Goal: Task Accomplishment & Management: Manage account settings

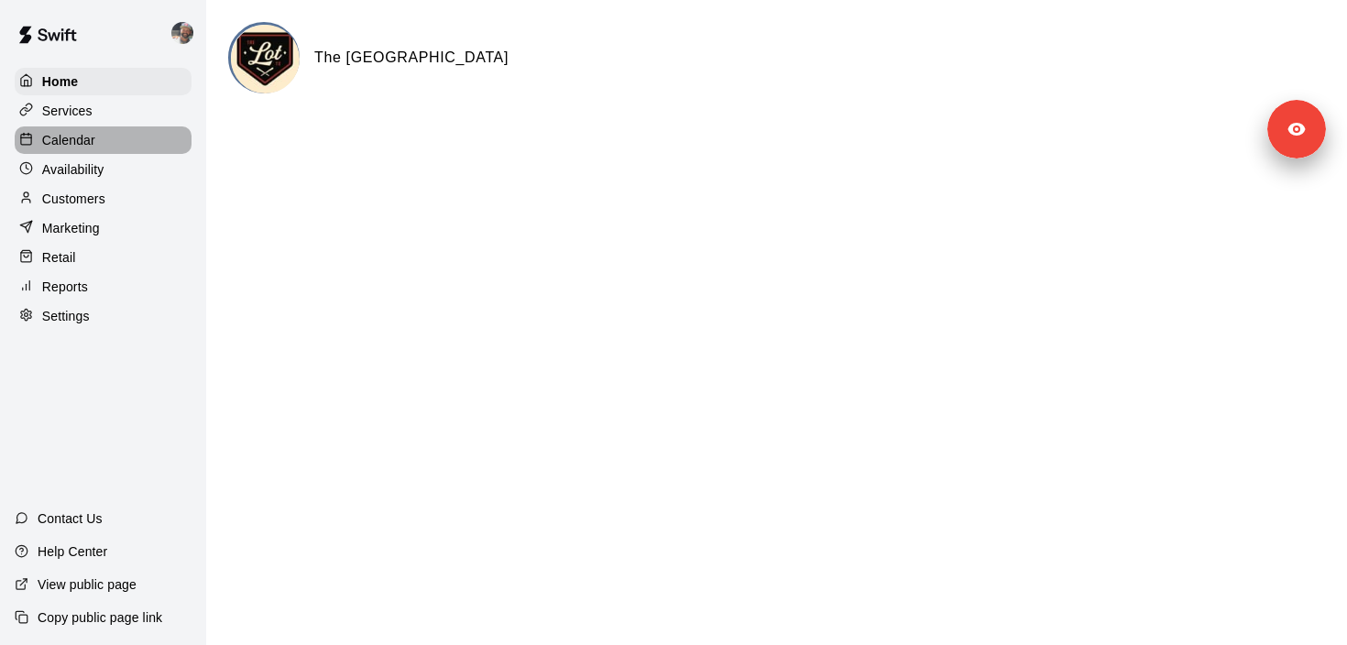
click at [93, 136] on p "Calendar" at bounding box center [68, 140] width 53 height 18
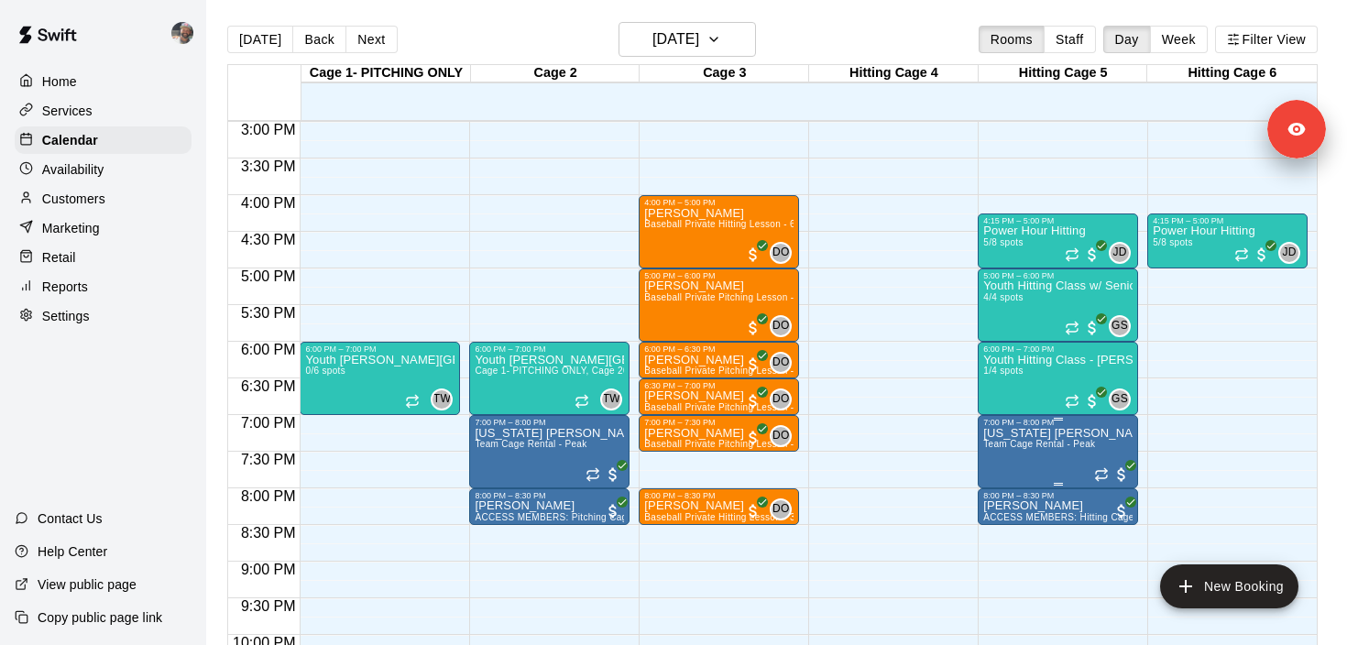
scroll to position [1112, 0]
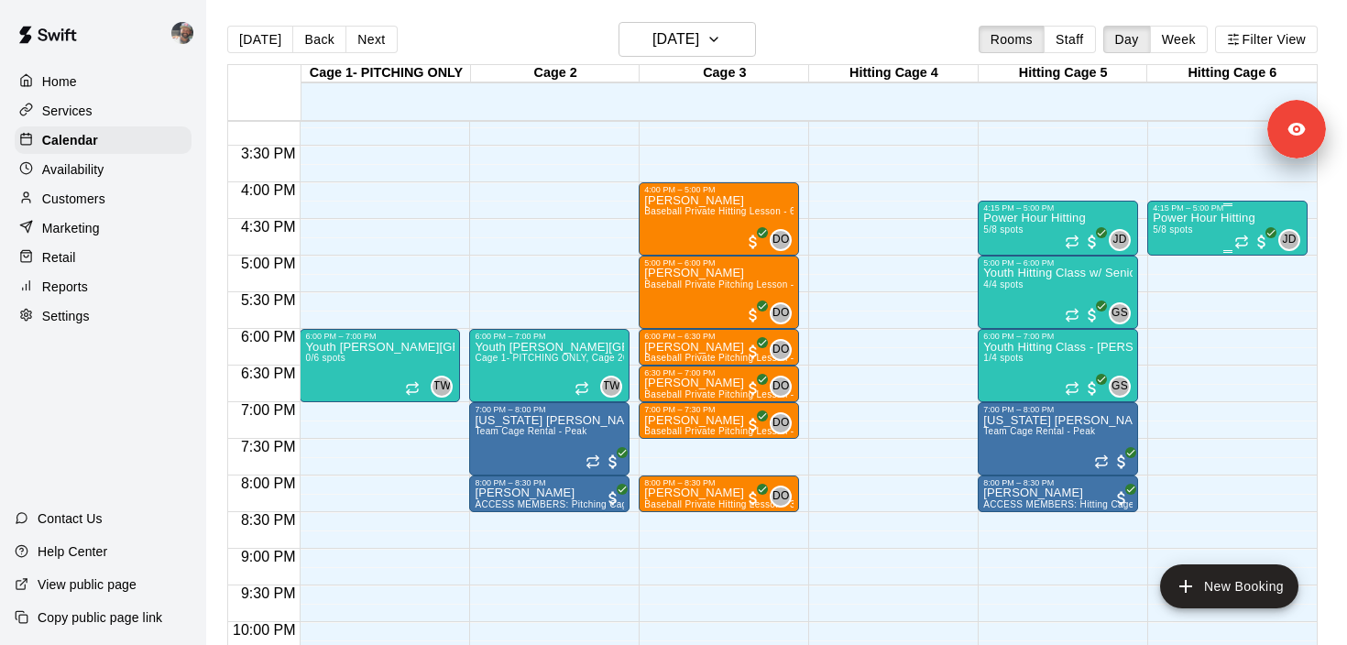
click at [1193, 226] on div "Power Hour Hitting 5/8 spots" at bounding box center [1203, 535] width 103 height 645
click at [63, 108] on p "Services" at bounding box center [67, 111] width 50 height 18
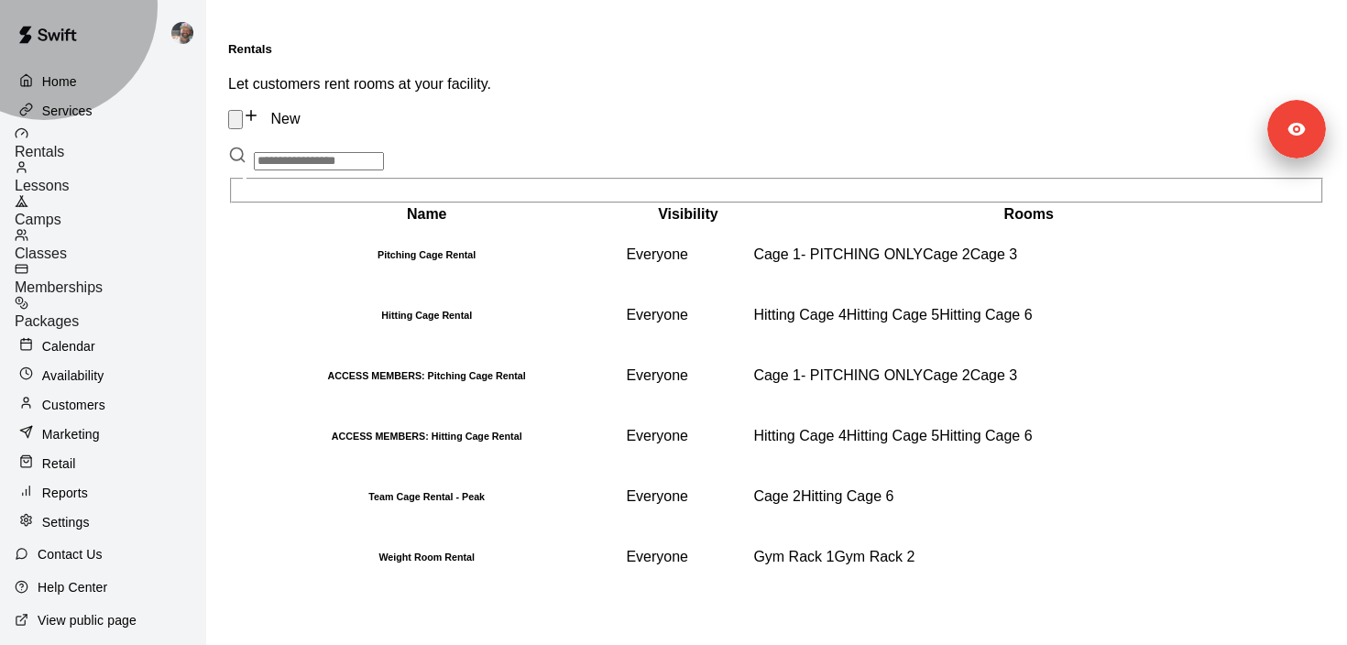
click at [67, 245] on span "Classes" at bounding box center [41, 253] width 52 height 16
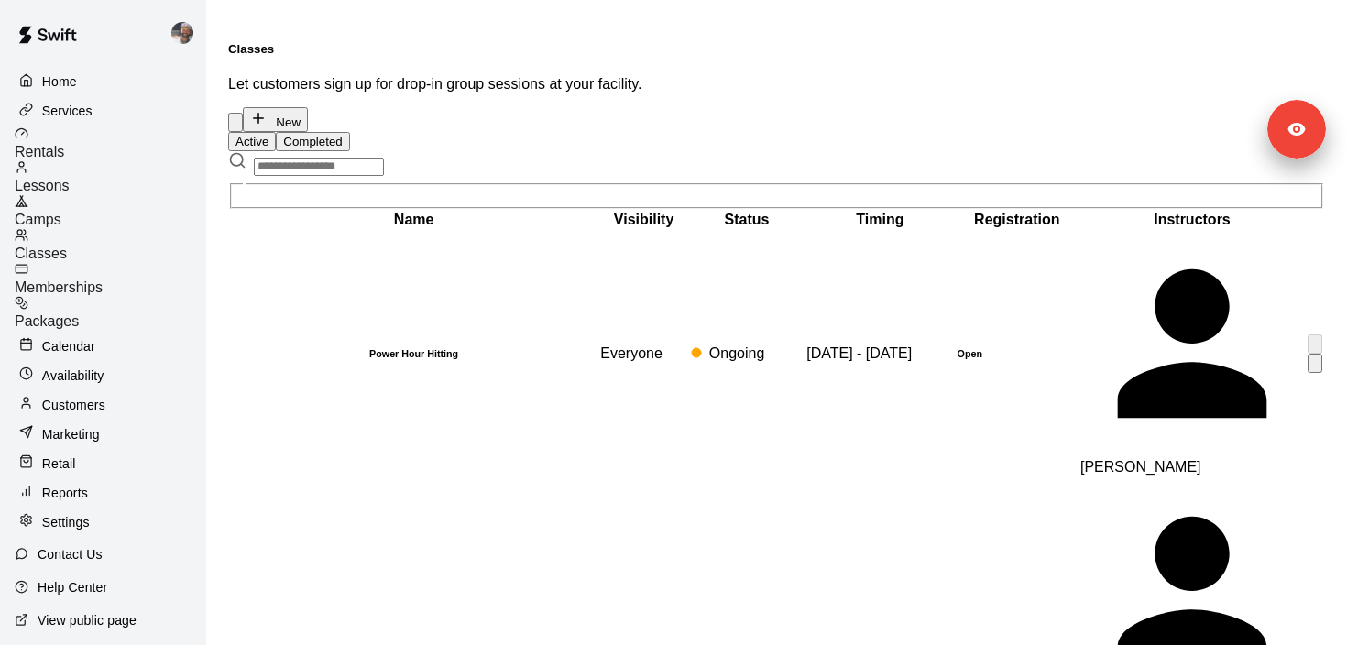
click at [360, 348] on h6 "Power Hour Hitting" at bounding box center [413, 353] width 365 height 11
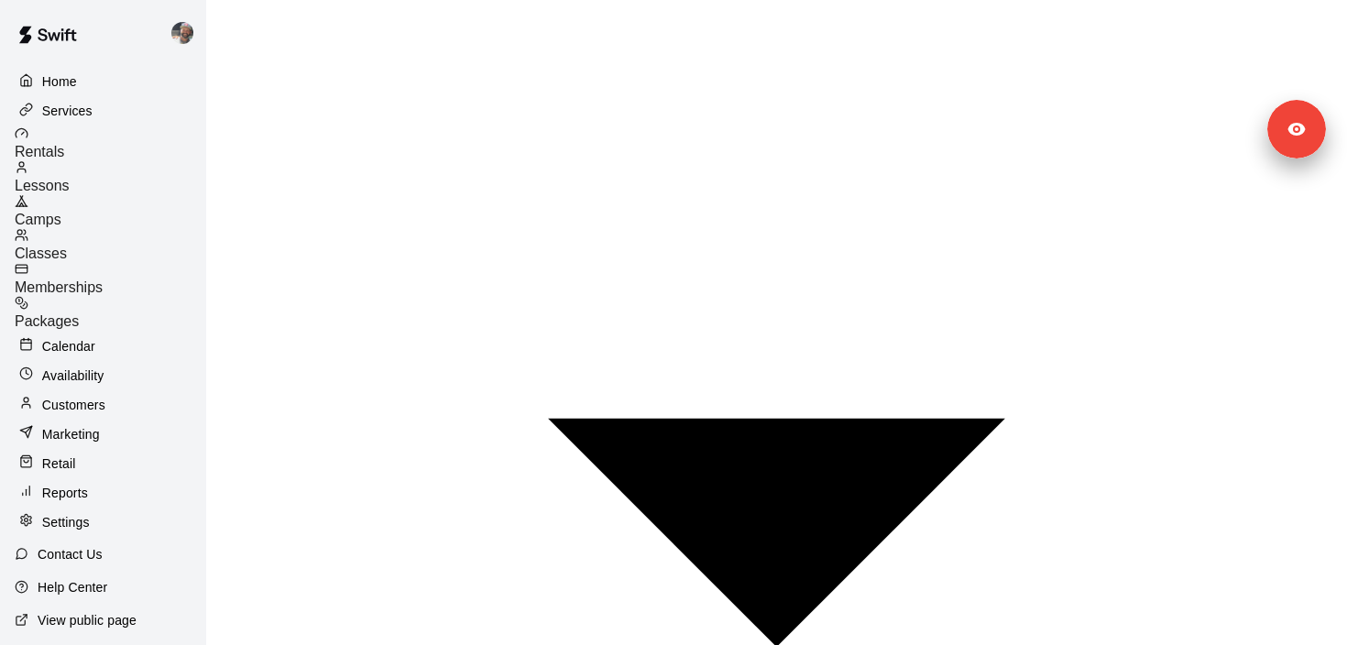
scroll to position [1002, 0]
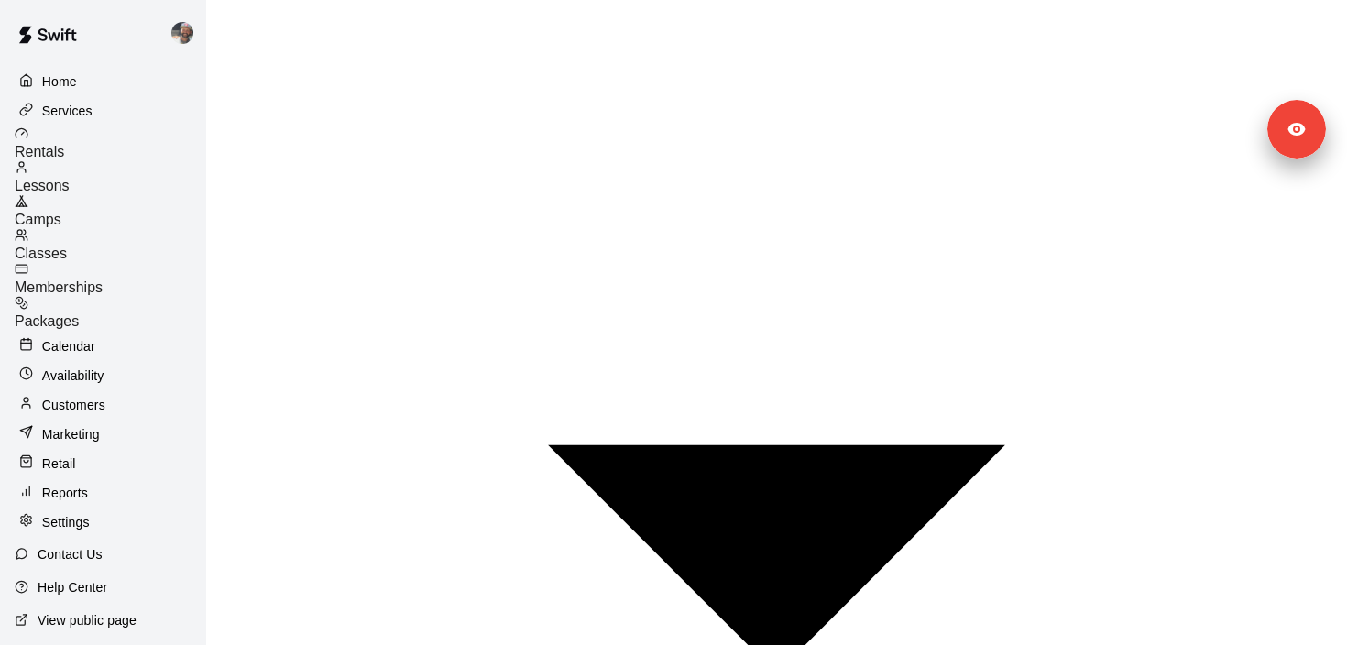
click at [90, 337] on p "Calendar" at bounding box center [68, 346] width 53 height 18
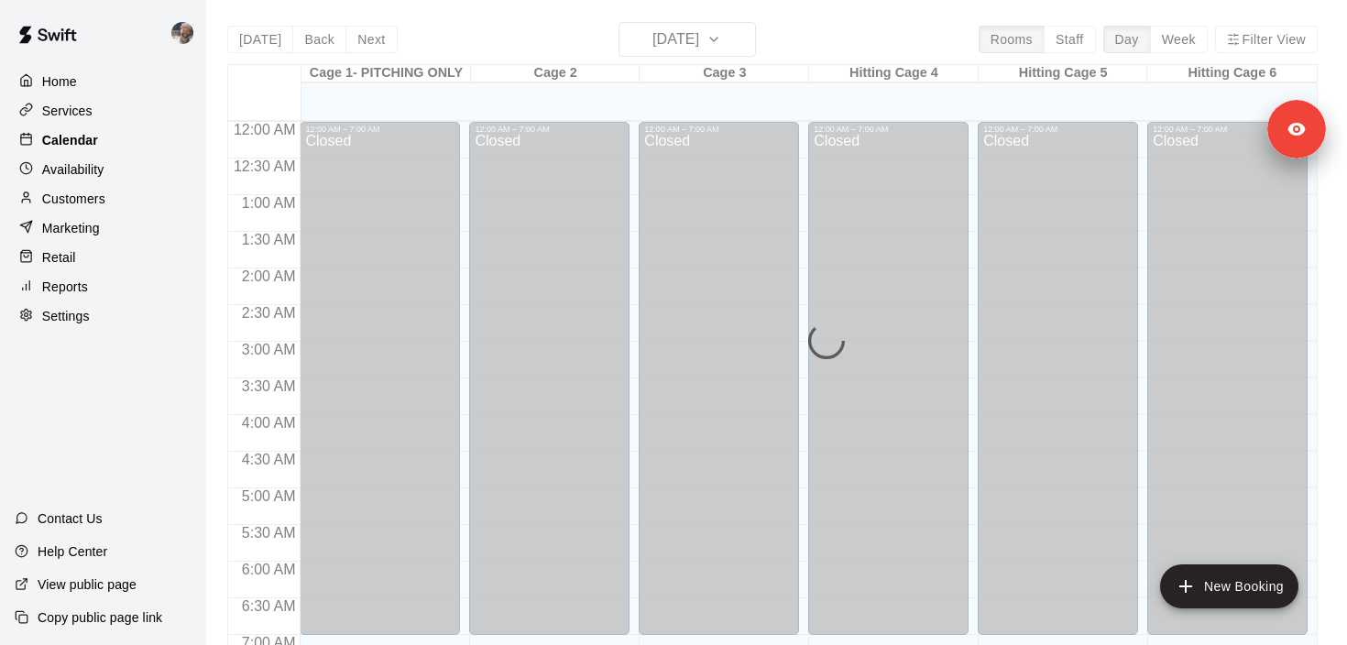
scroll to position [1026, 0]
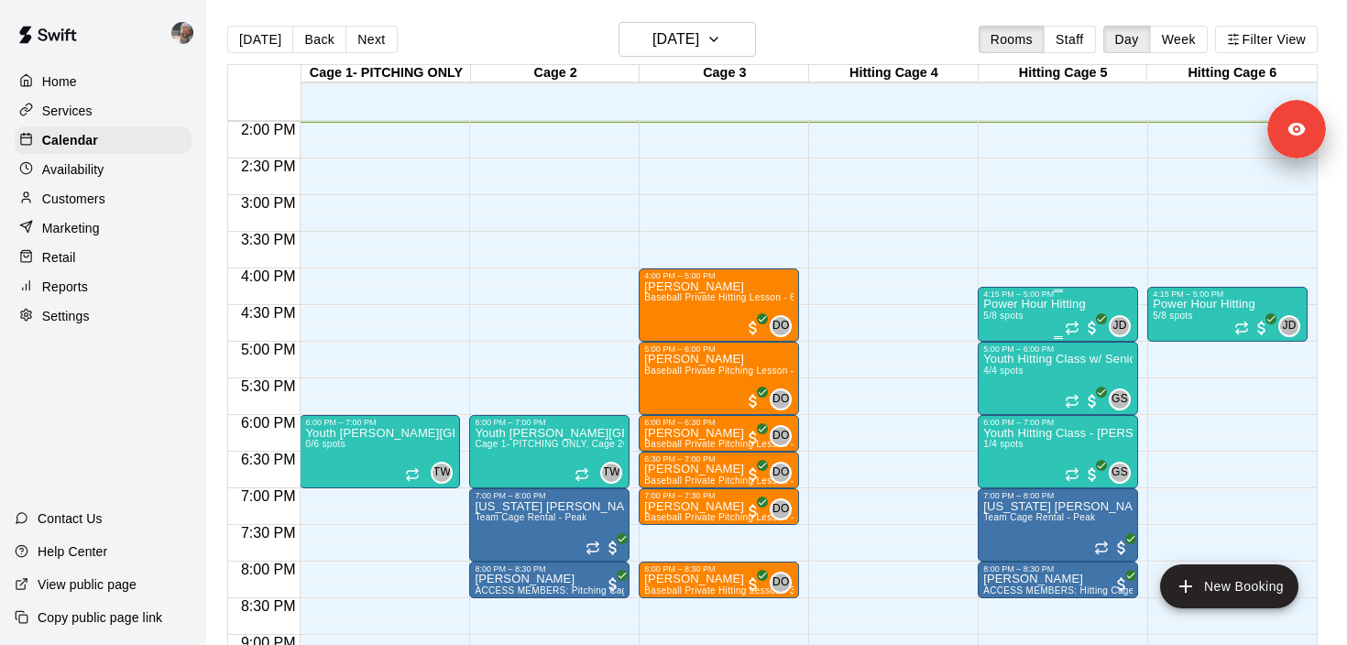
click at [1013, 322] on div "Power Hour Hitting 5/8 spots" at bounding box center [1034, 621] width 103 height 645
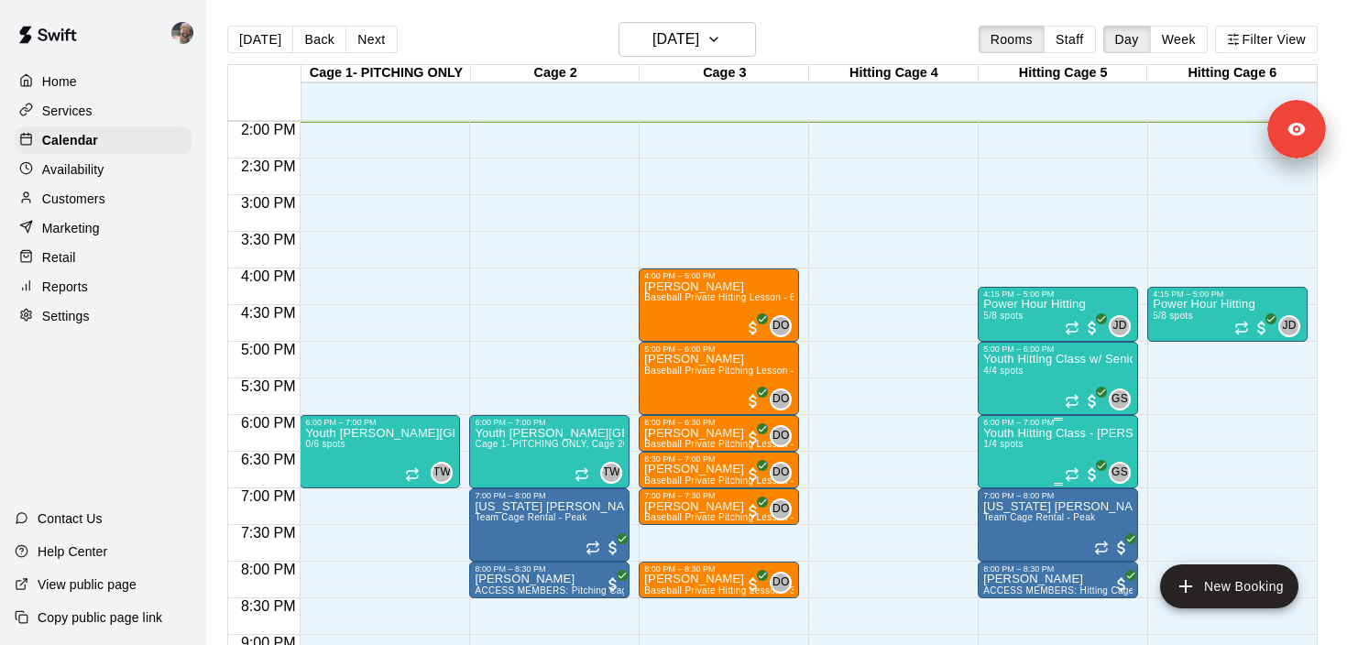
click at [1037, 433] on p "Youth Hitting Class - Scribner" at bounding box center [1057, 433] width 149 height 0
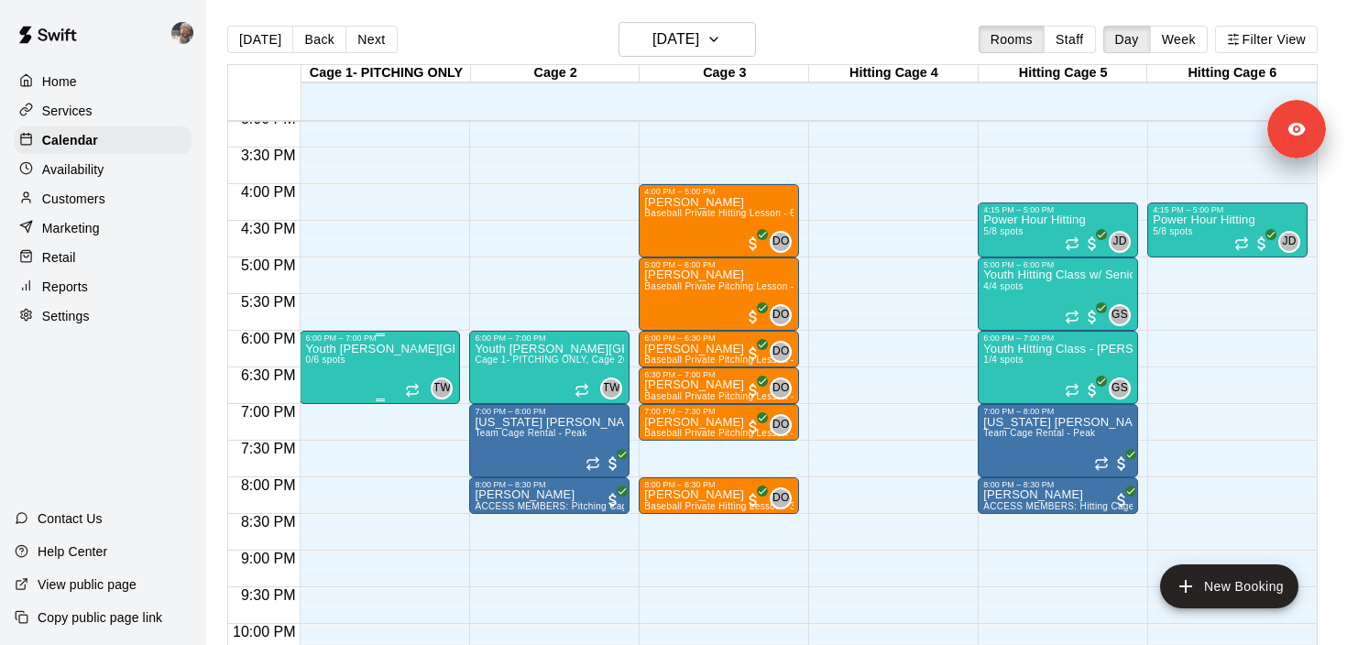
click at [690, 30] on h6 "[DATE]" at bounding box center [675, 40] width 47 height 26
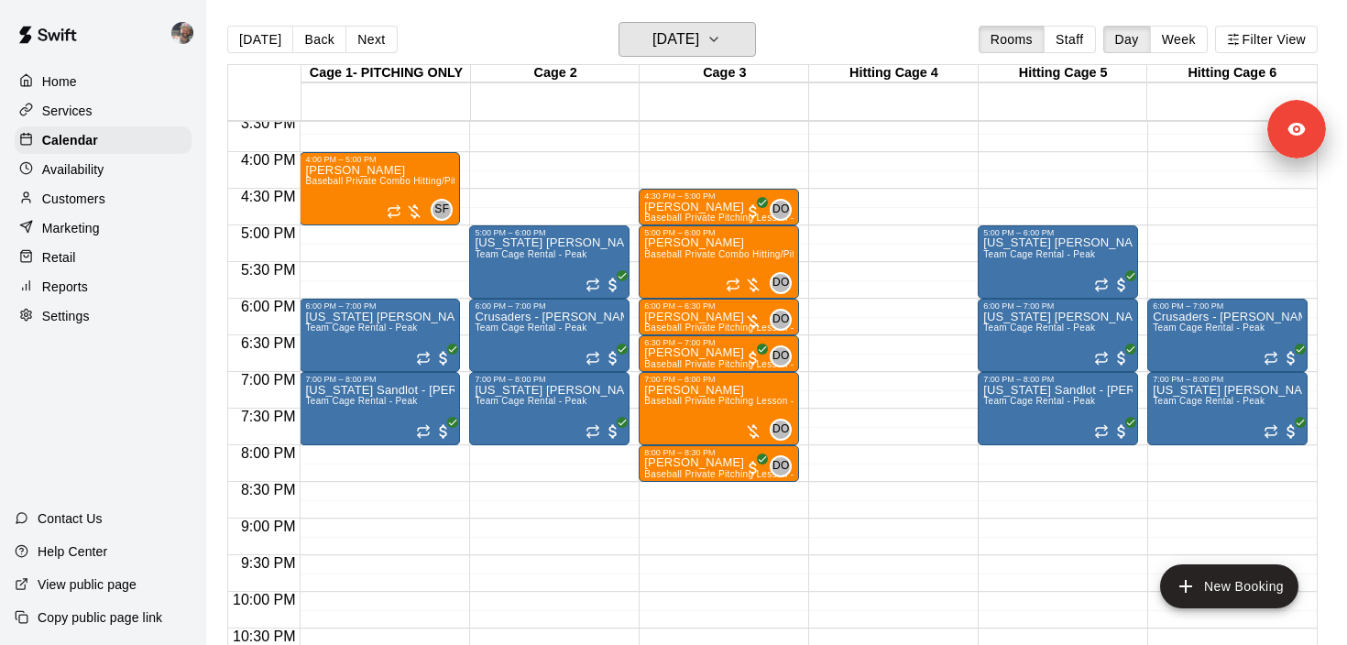
scroll to position [1129, 0]
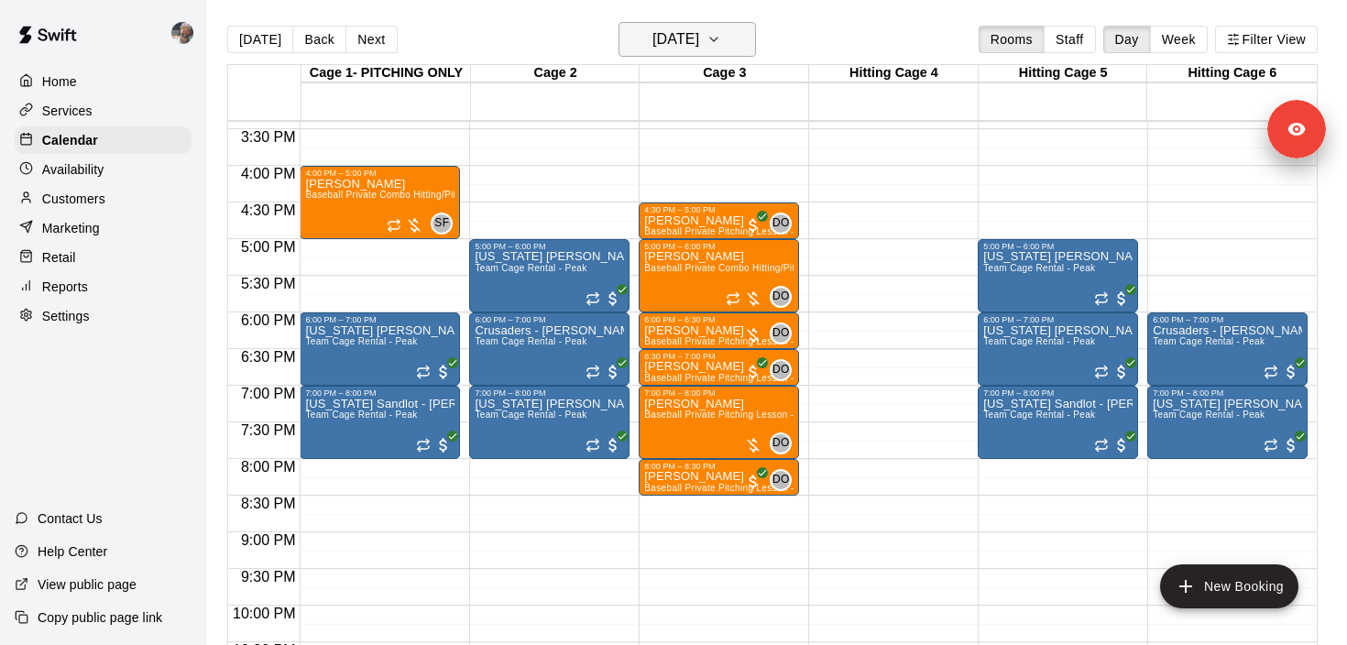
click at [699, 45] on h6 "Wednesday Sep 17" at bounding box center [675, 40] width 47 height 26
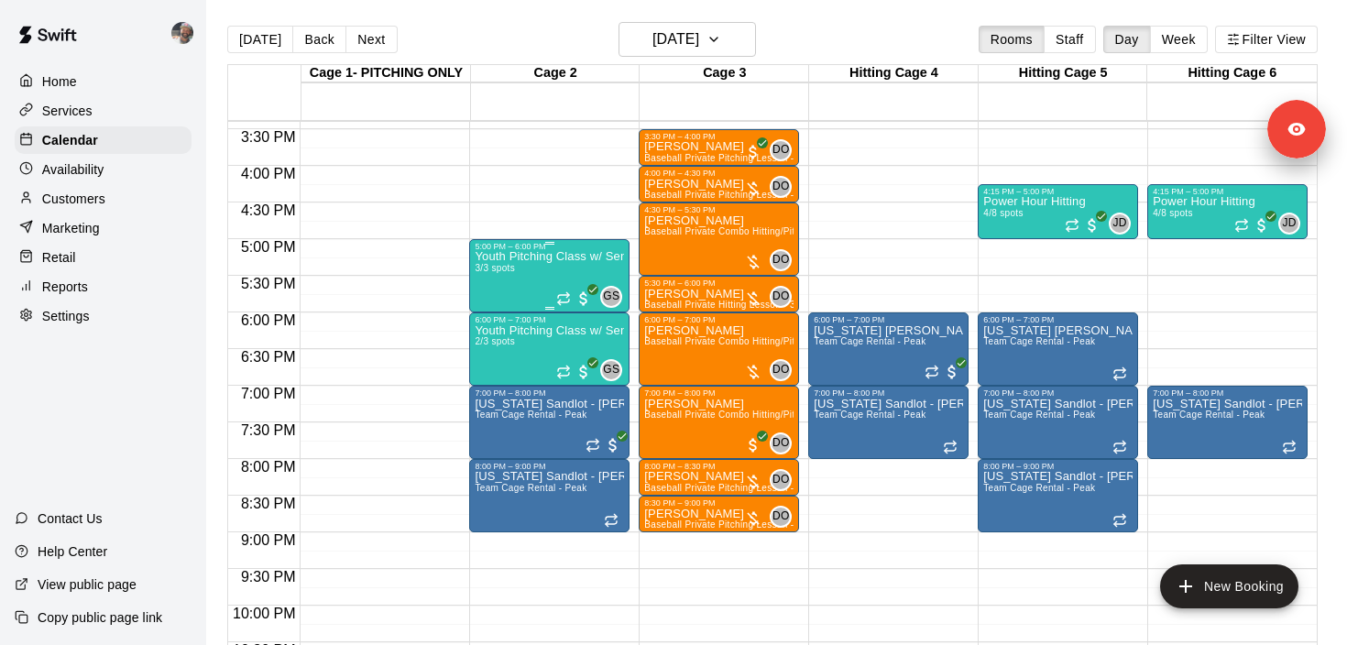
click at [523, 268] on div "Youth Pitching Class w/ Senior Instructor 3/3 spots" at bounding box center [548, 573] width 149 height 645
click at [502, 355] on div "Youth Pitching Class w/ Senior Instructor 2/3 spots" at bounding box center [548, 646] width 149 height 645
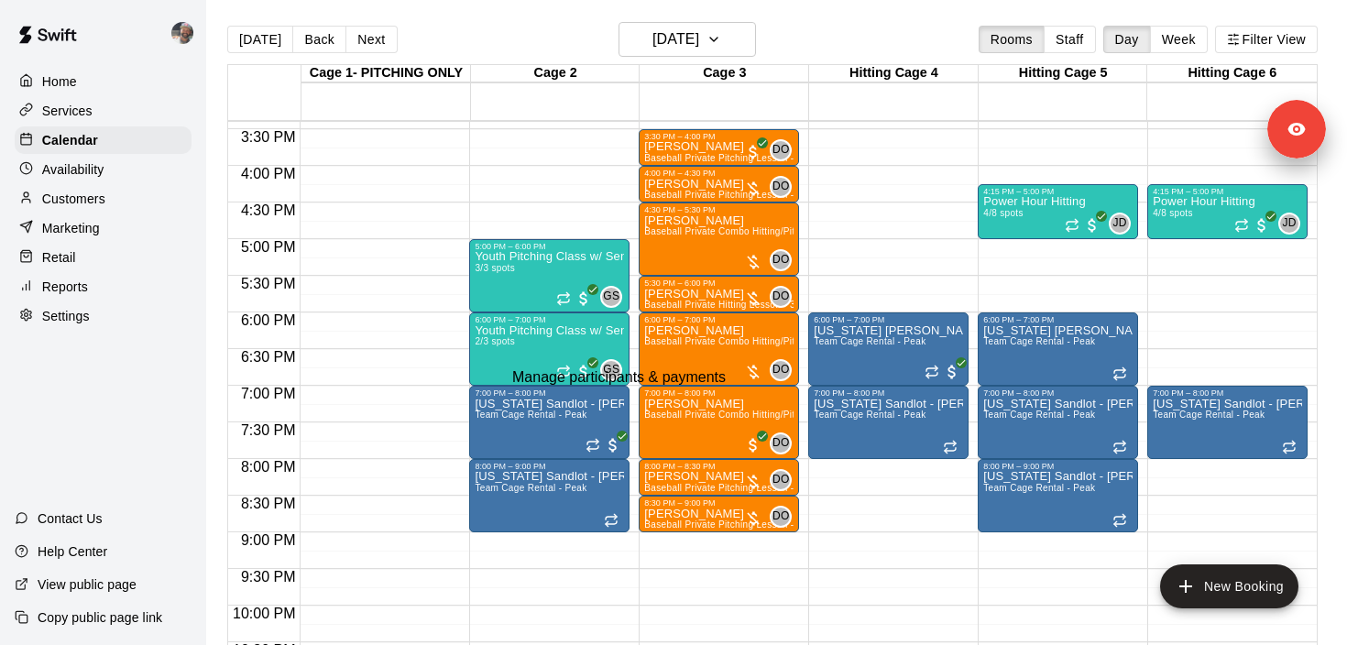
click at [1020, 207] on div "Power Hour Hitting 4/8 spots" at bounding box center [1034, 518] width 103 height 645
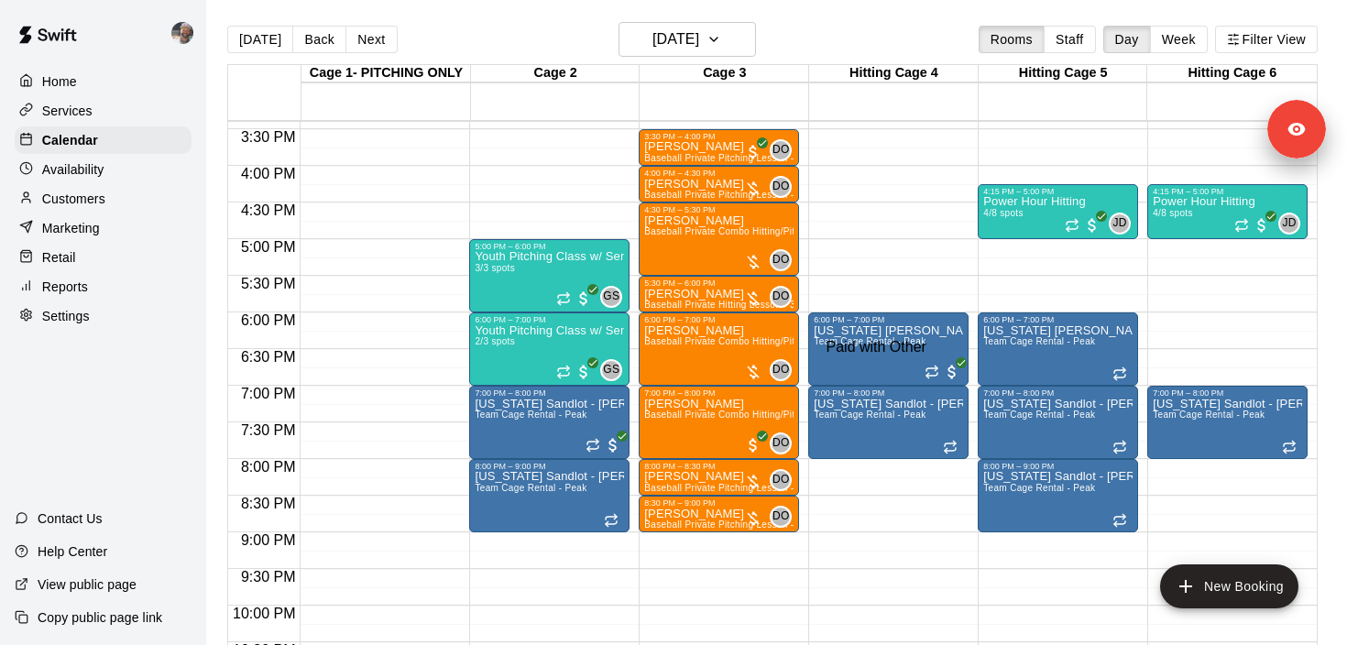
scroll to position [95, 0]
click at [181, 37] on img at bounding box center [182, 33] width 22 height 22
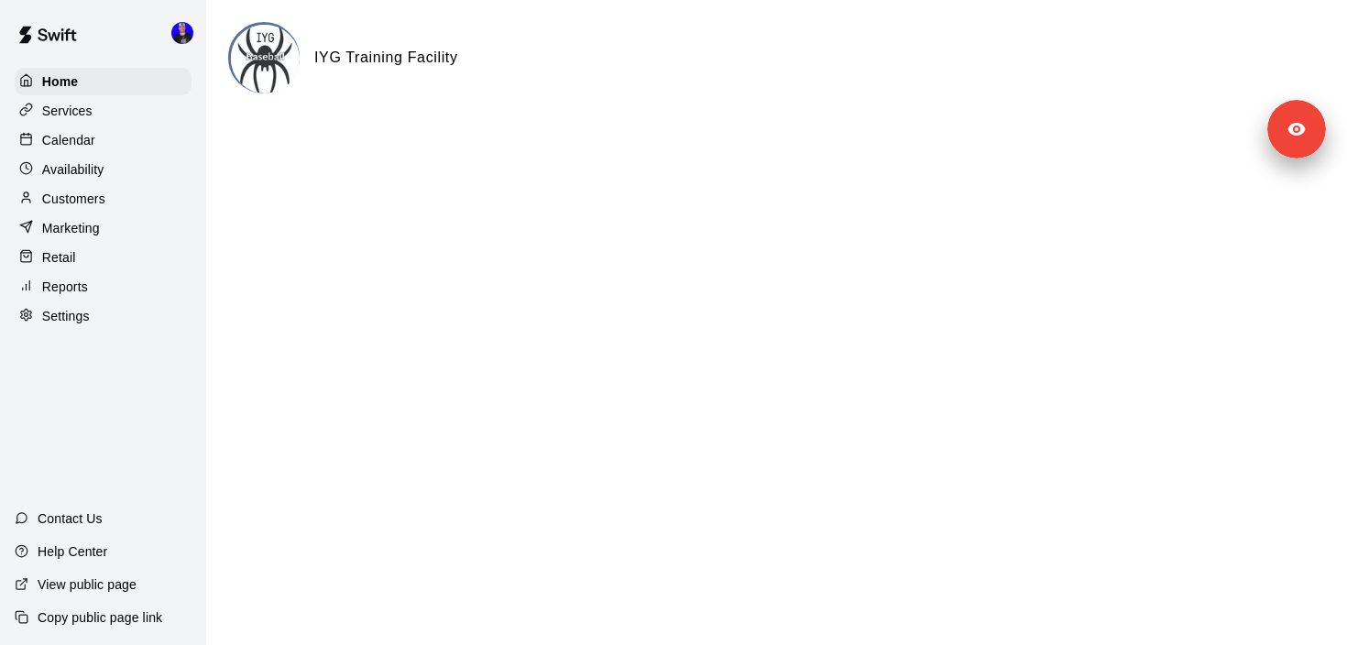
click at [110, 136] on div "Calendar" at bounding box center [103, 139] width 177 height 27
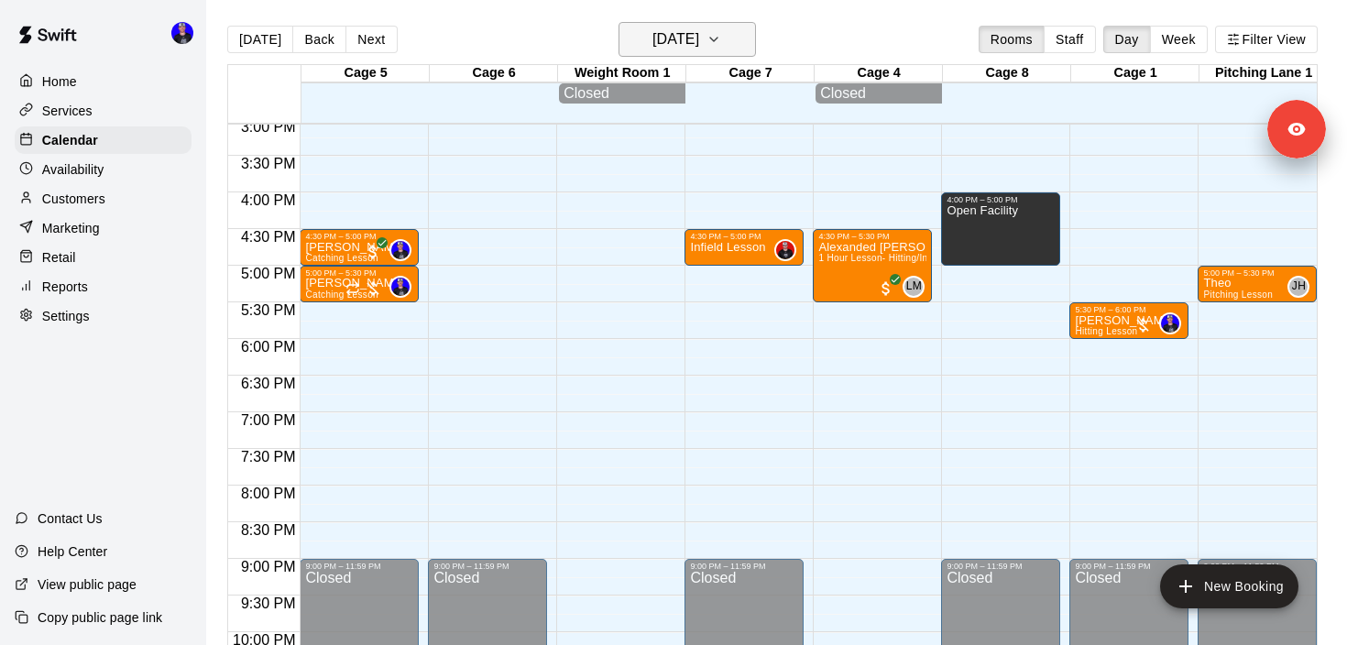
click at [699, 47] on h6 "[DATE]" at bounding box center [675, 40] width 47 height 26
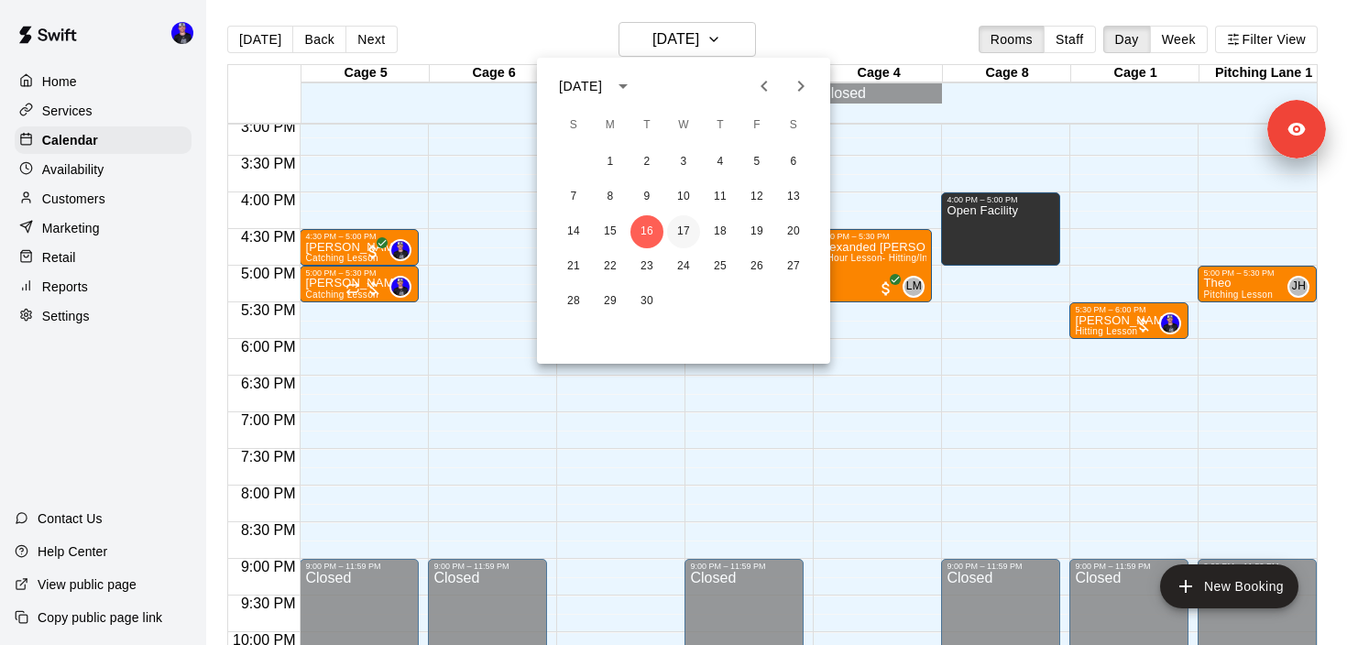
click at [680, 234] on button "17" at bounding box center [683, 231] width 33 height 33
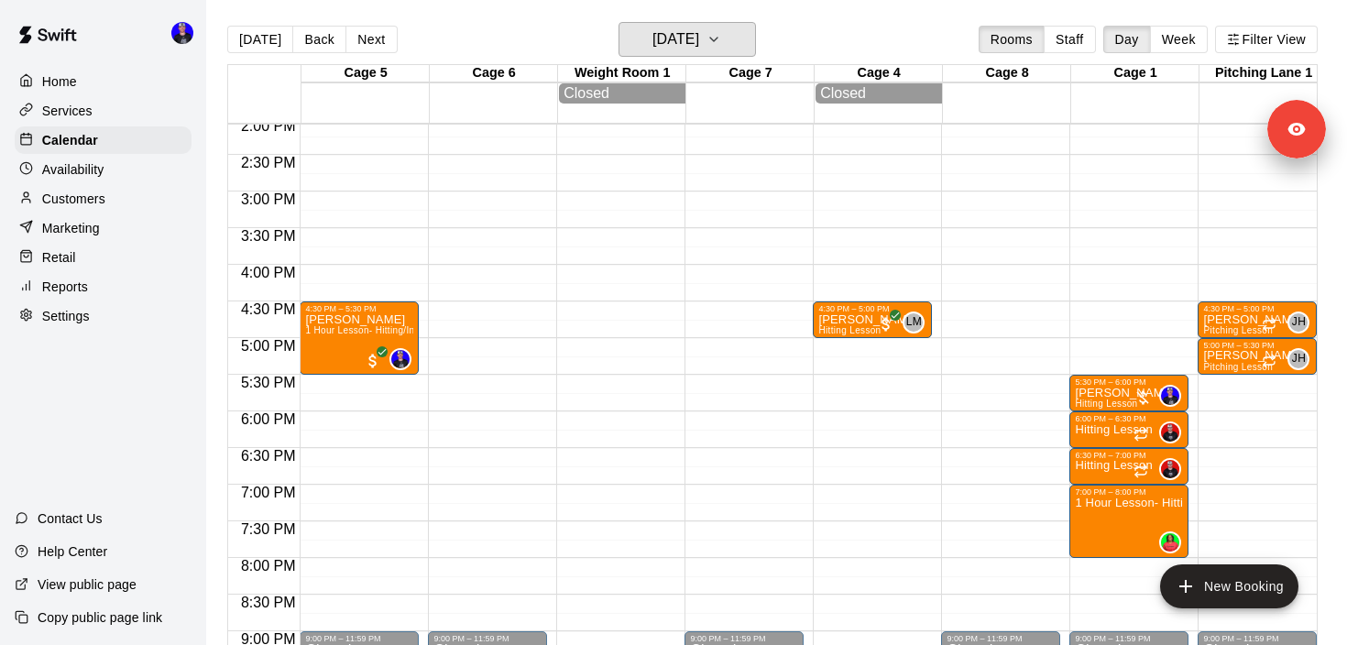
scroll to position [1190, 0]
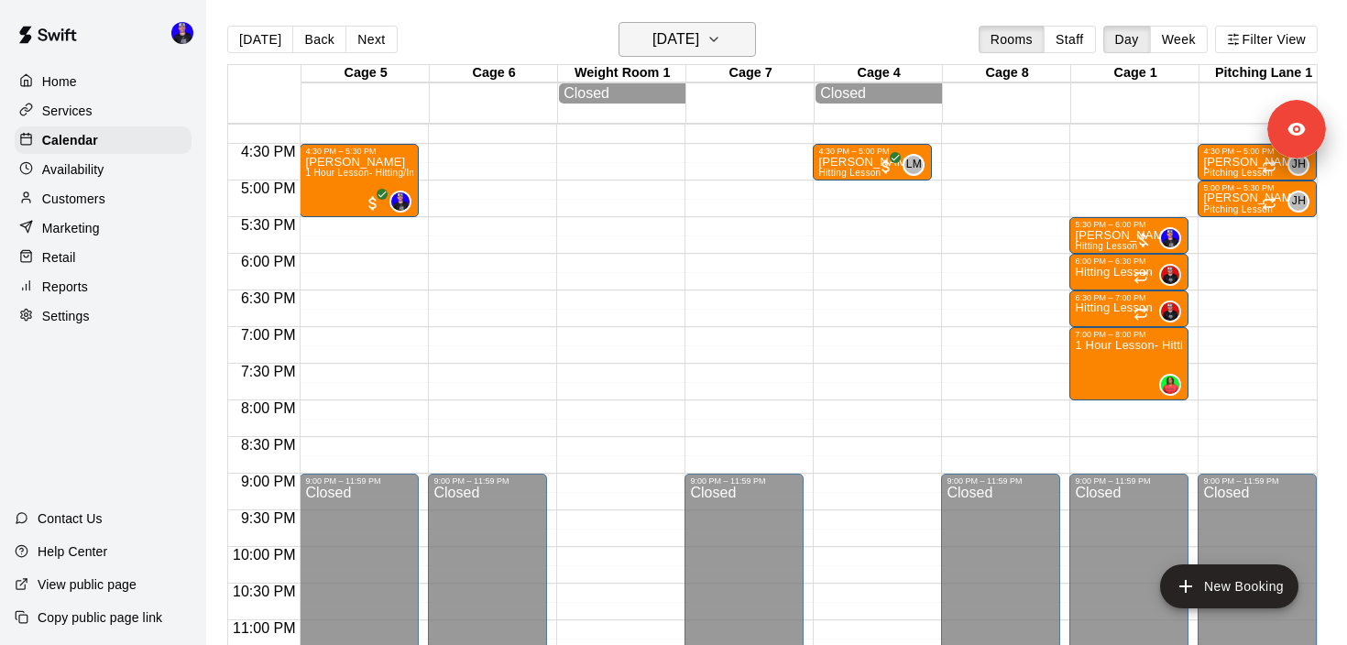
click at [699, 29] on h6 "Wednesday Sep 17" at bounding box center [675, 40] width 47 height 26
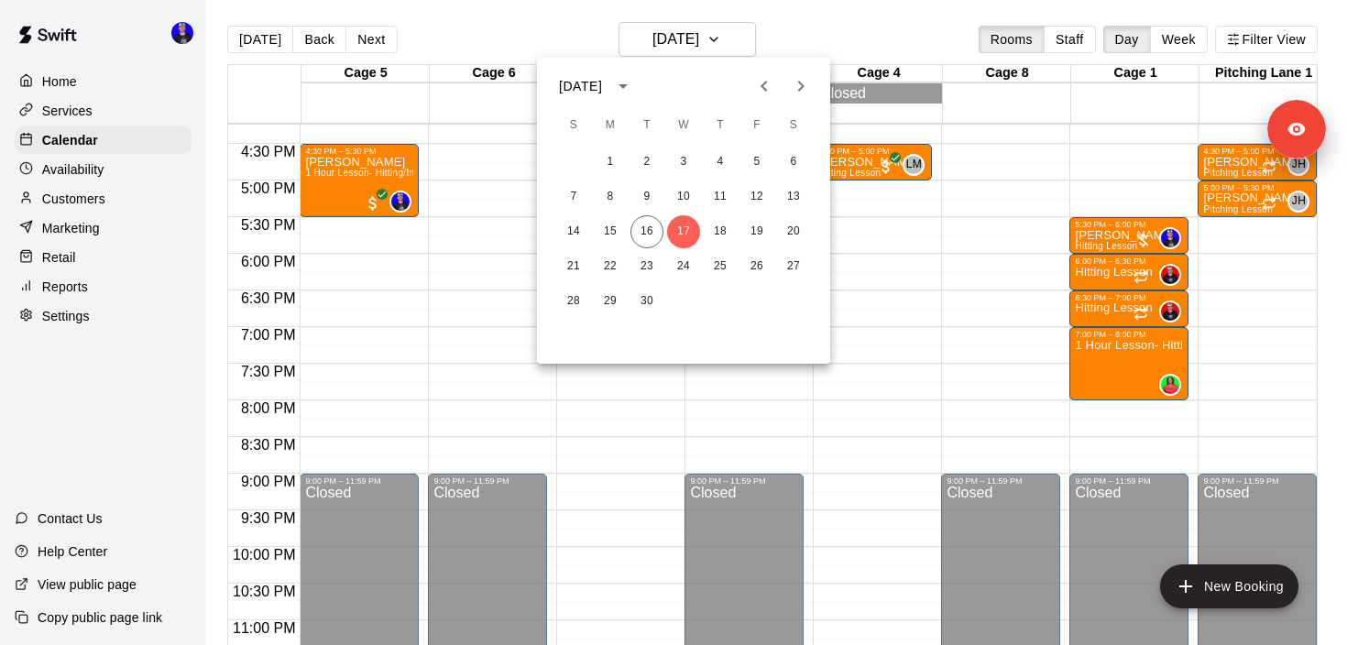
click at [954, 28] on div at bounding box center [673, 322] width 1347 height 645
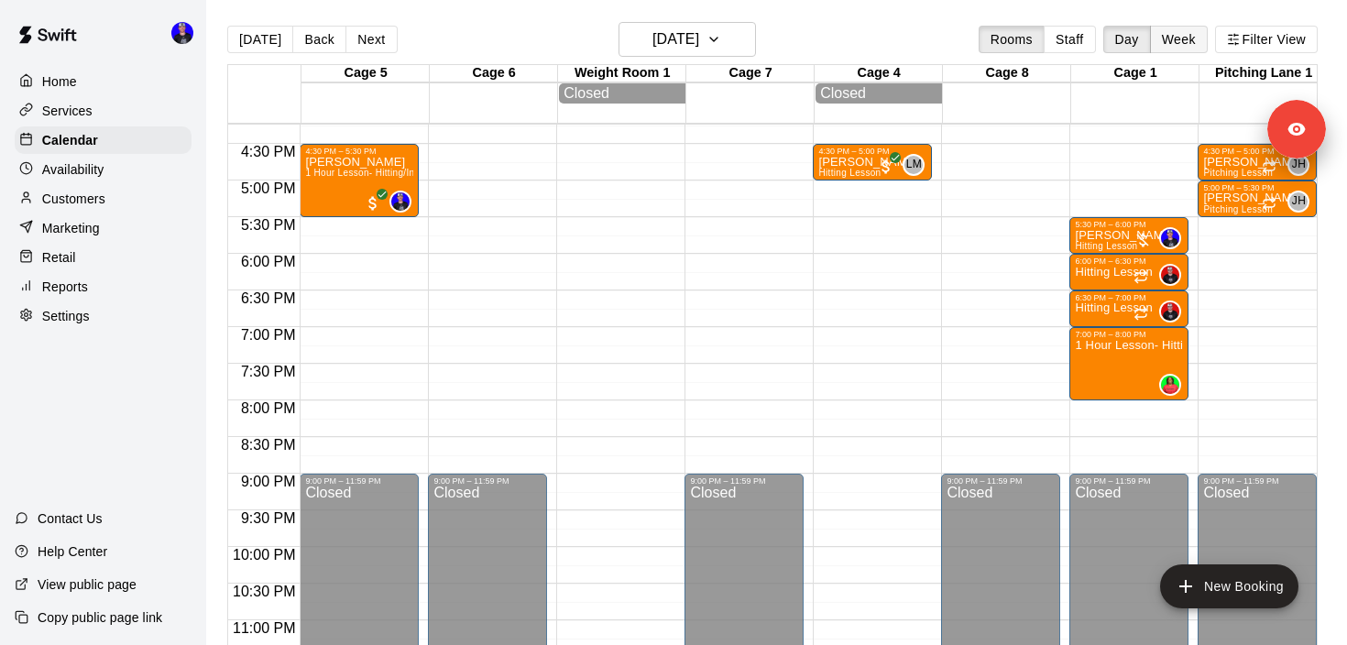
click at [1171, 38] on button "Week" at bounding box center [1179, 39] width 58 height 27
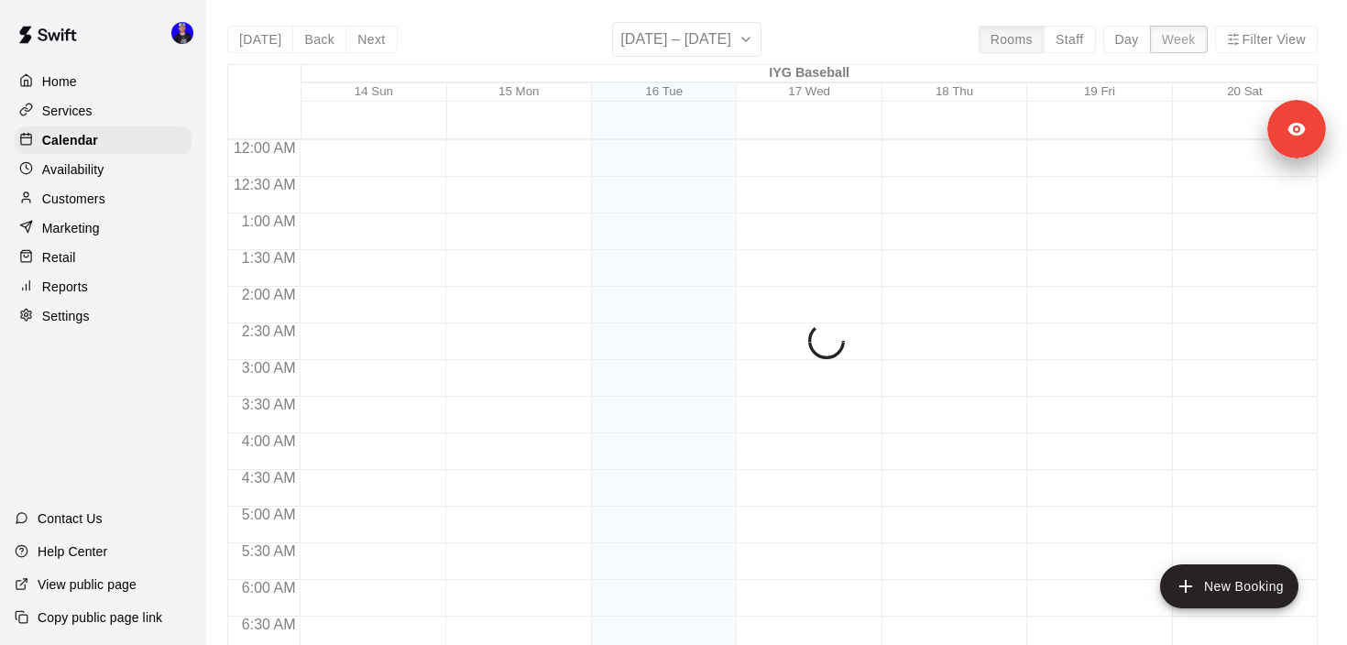
scroll to position [1105, 0]
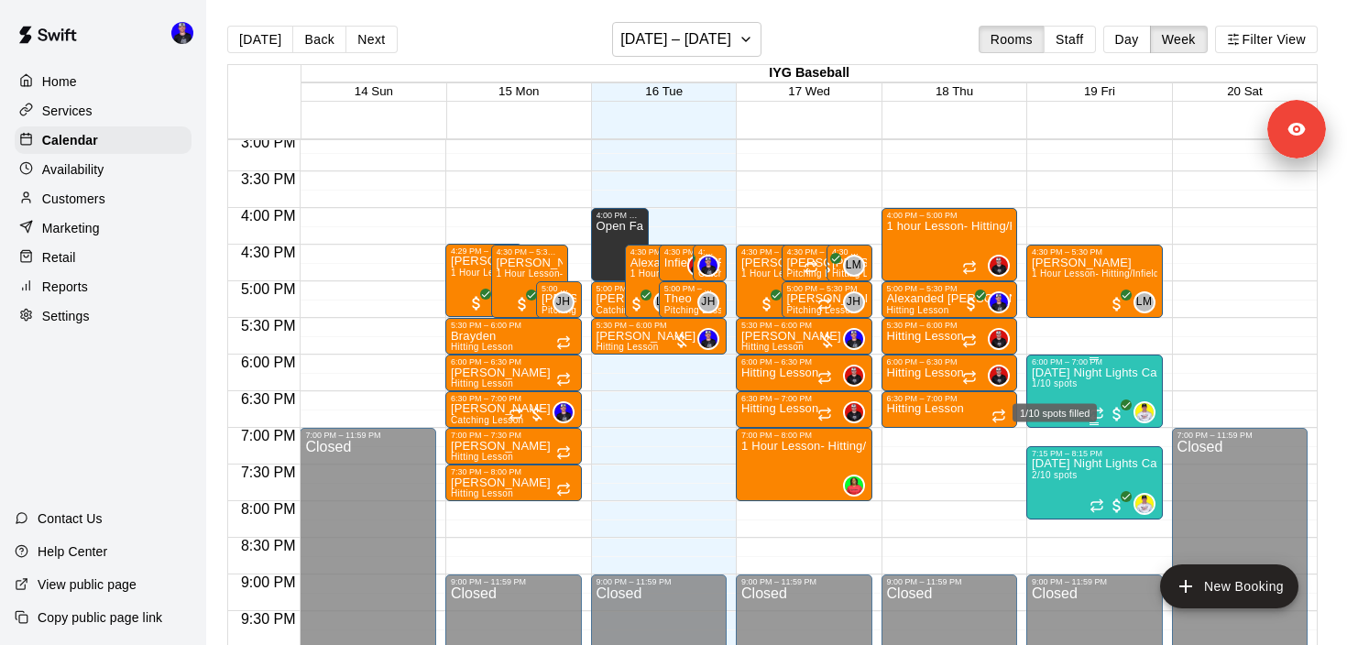
click at [1075, 386] on span "1/10 spots" at bounding box center [1053, 383] width 45 height 10
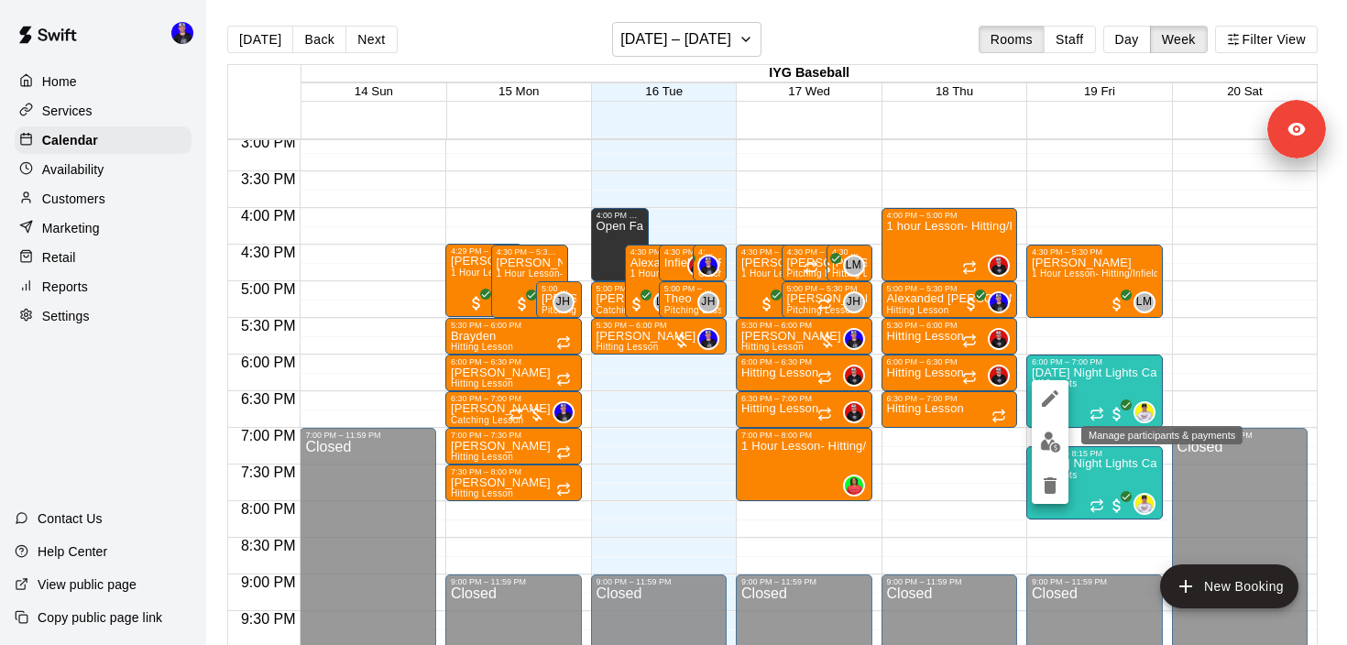
click at [1049, 450] on img "edit" at bounding box center [1050, 441] width 21 height 21
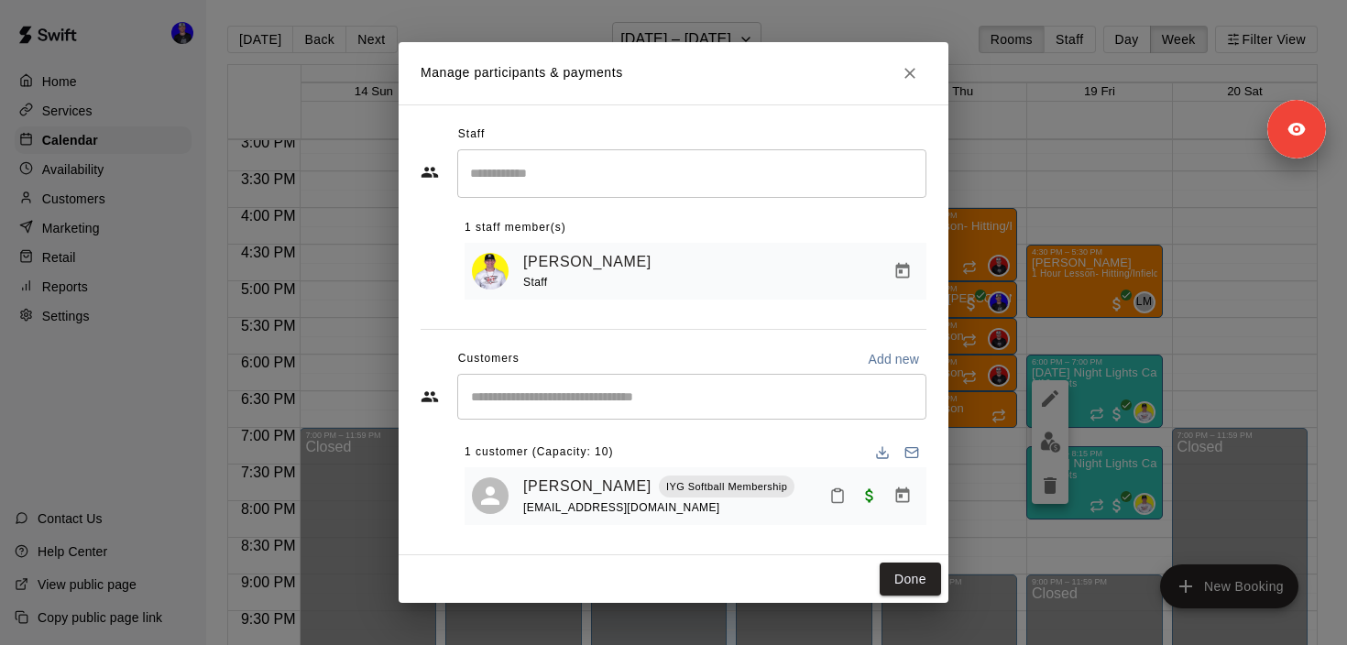
click at [1086, 464] on div "Manage participants & payments Staff ​ 1 staff member(s) Justin Richard Staff C…" at bounding box center [673, 322] width 1347 height 645
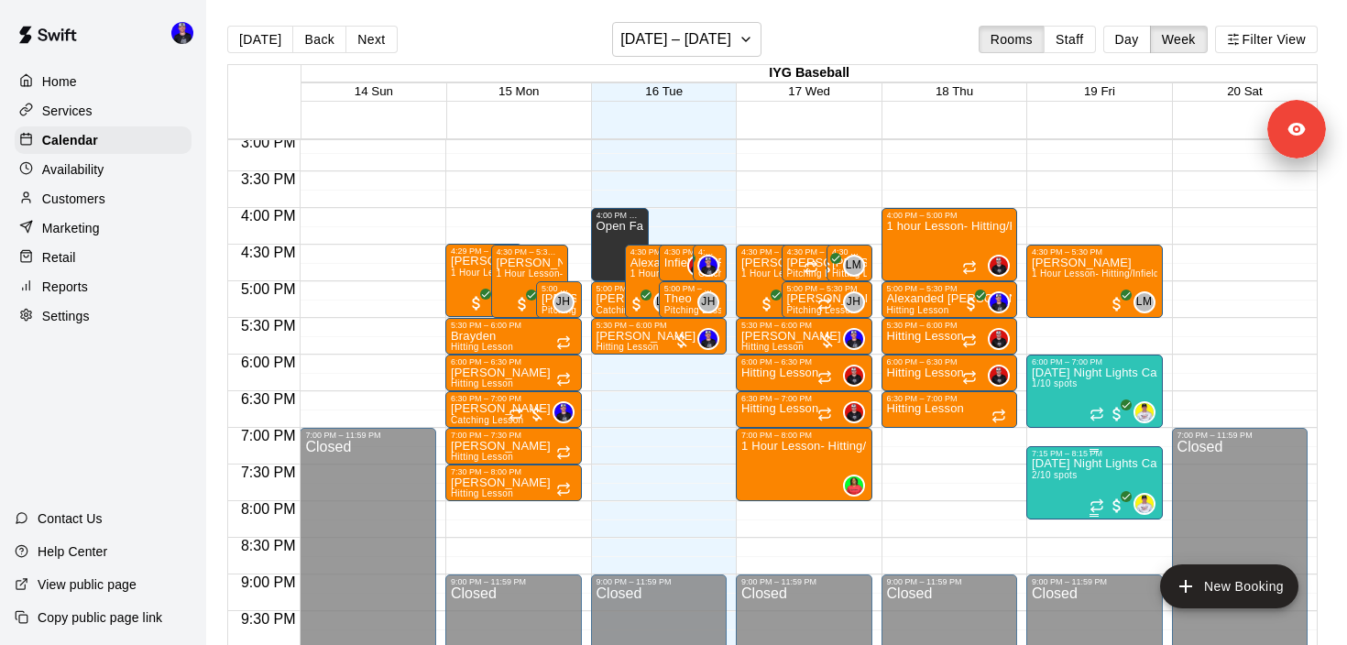
click at [1085, 463] on p "Friday Night Lights Catching Clinic (13U+)" at bounding box center [1093, 463] width 125 height 0
click at [1048, 527] on img "edit" at bounding box center [1050, 527] width 21 height 21
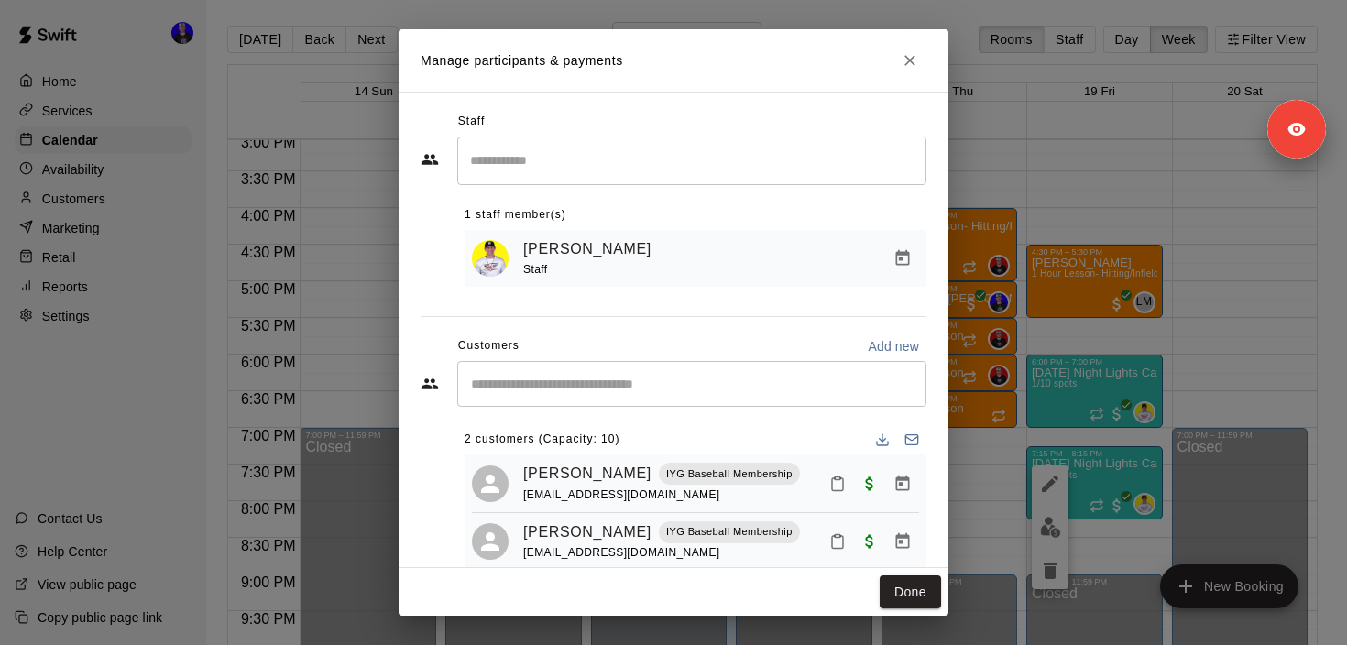
click at [1144, 238] on div "Manage participants & payments Staff ​ 1 staff member(s) Justin Richard Staff C…" at bounding box center [673, 322] width 1347 height 645
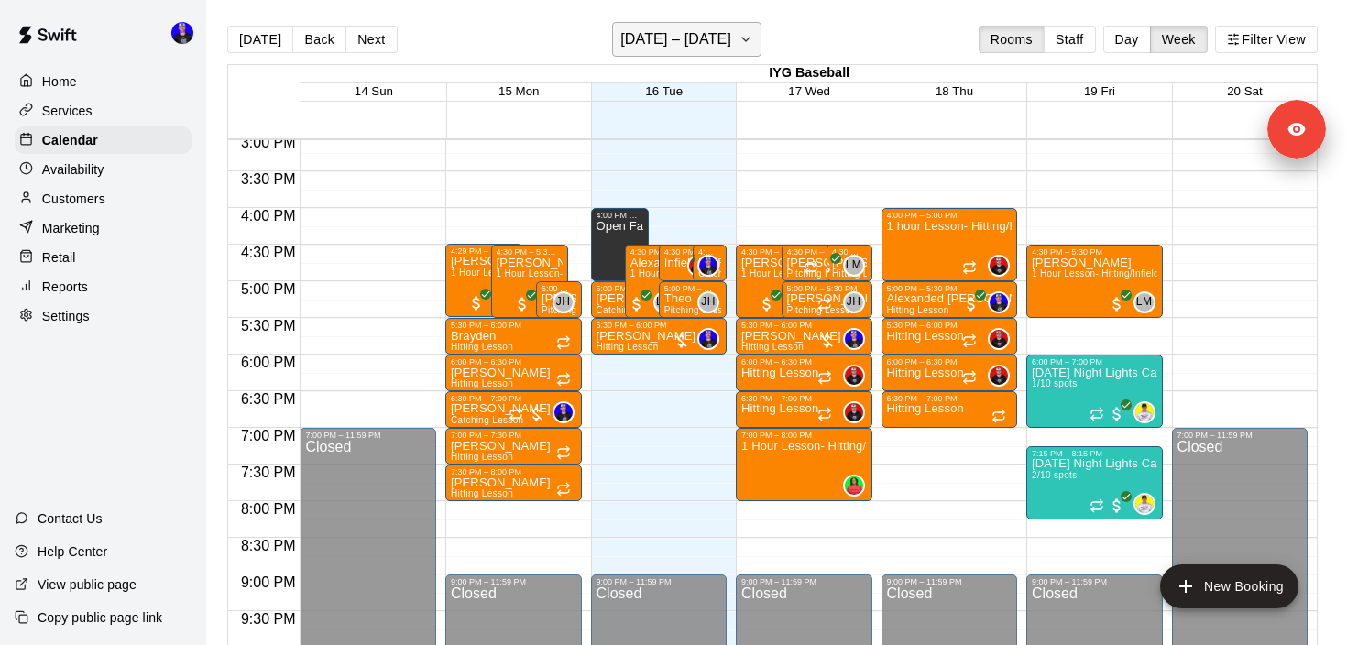
click at [737, 42] on button "September 14 – 20" at bounding box center [686, 39] width 149 height 35
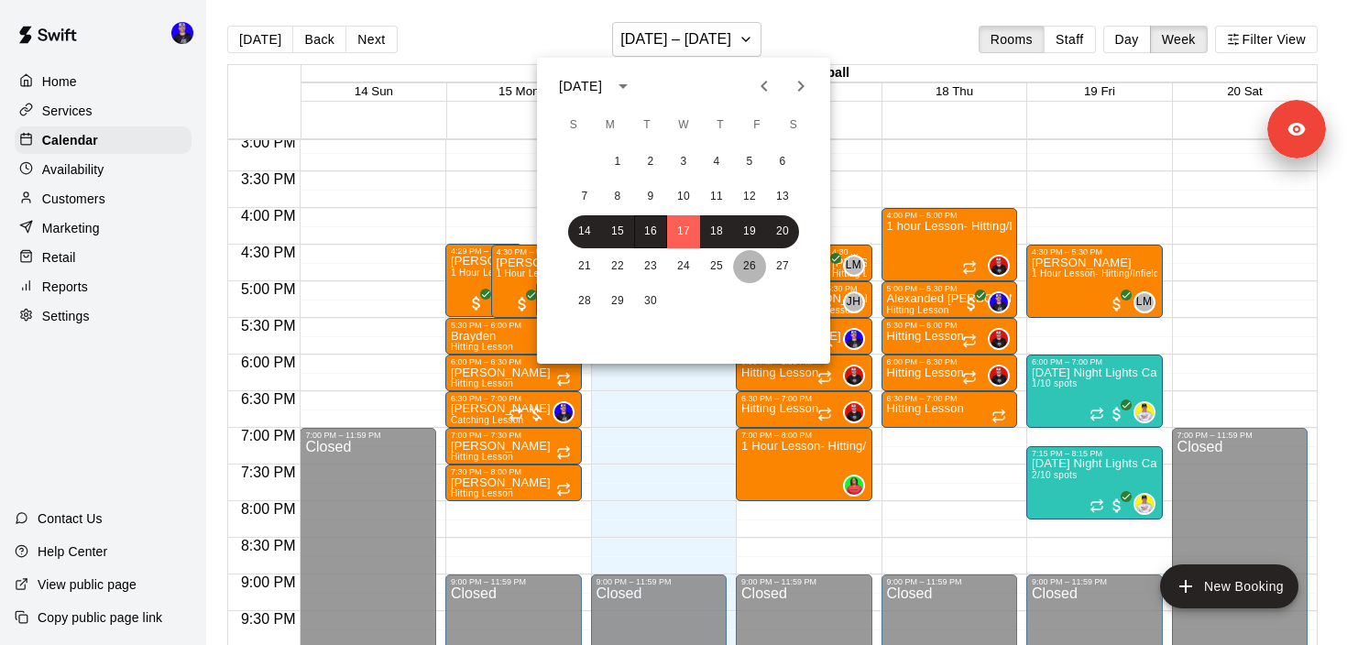
click at [745, 265] on button "26" at bounding box center [749, 266] width 33 height 33
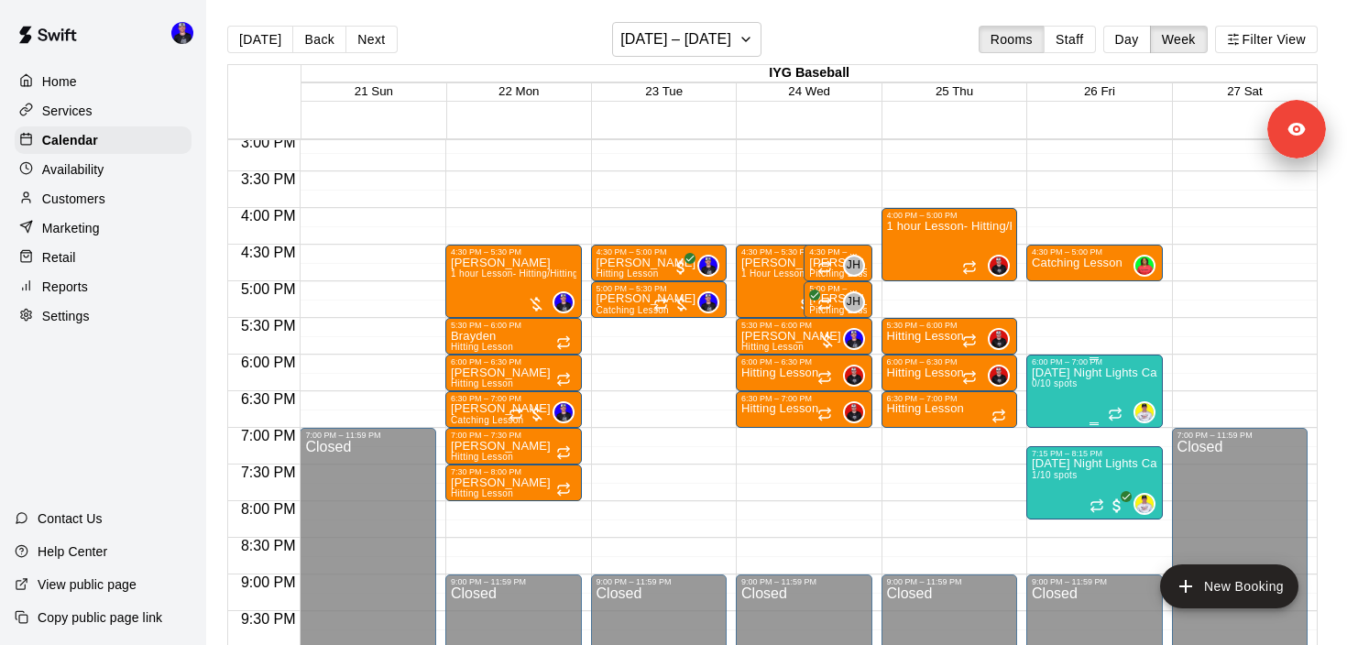
click at [1068, 373] on p "Friday Night Lights Catching Clinic (10U-12U)" at bounding box center [1093, 373] width 125 height 0
click at [1149, 354] on div at bounding box center [673, 322] width 1347 height 645
click at [1059, 480] on span "1/10 spots" at bounding box center [1053, 475] width 45 height 10
click at [1046, 528] on img "edit" at bounding box center [1050, 533] width 21 height 21
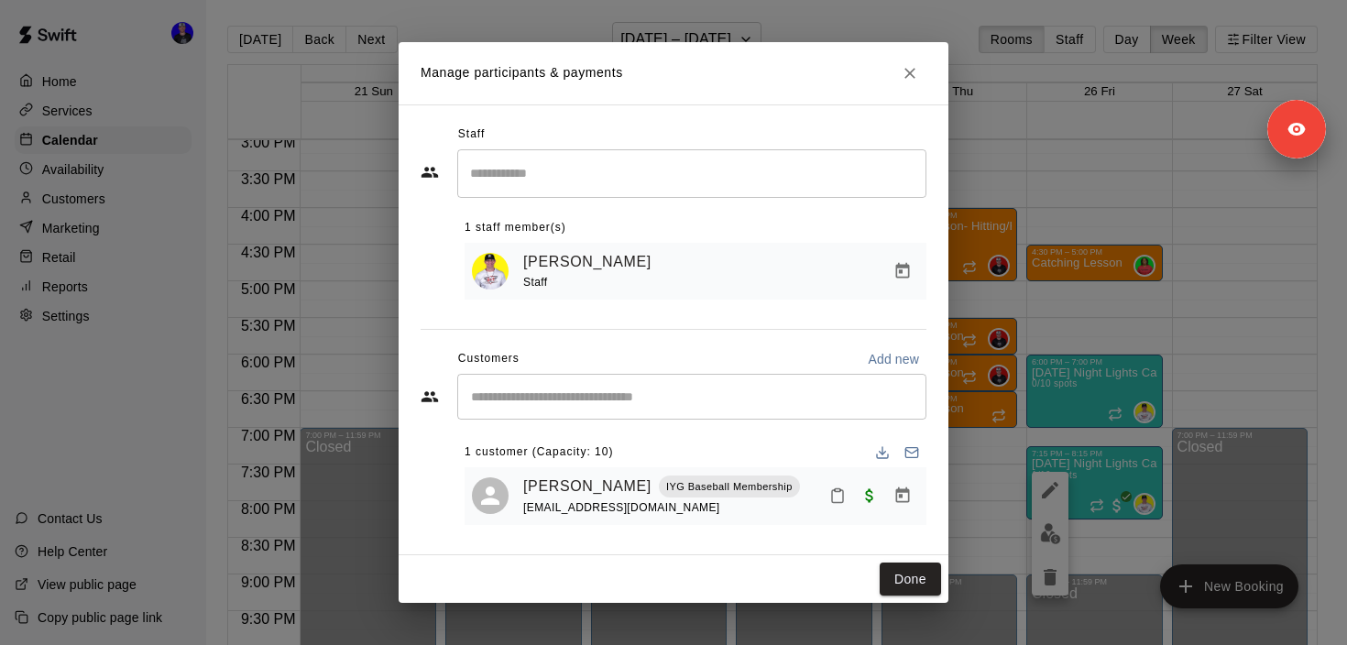
click at [986, 295] on div "Manage participants & payments Staff ​ 1 staff member(s) Justin Richard Staff C…" at bounding box center [673, 322] width 1347 height 645
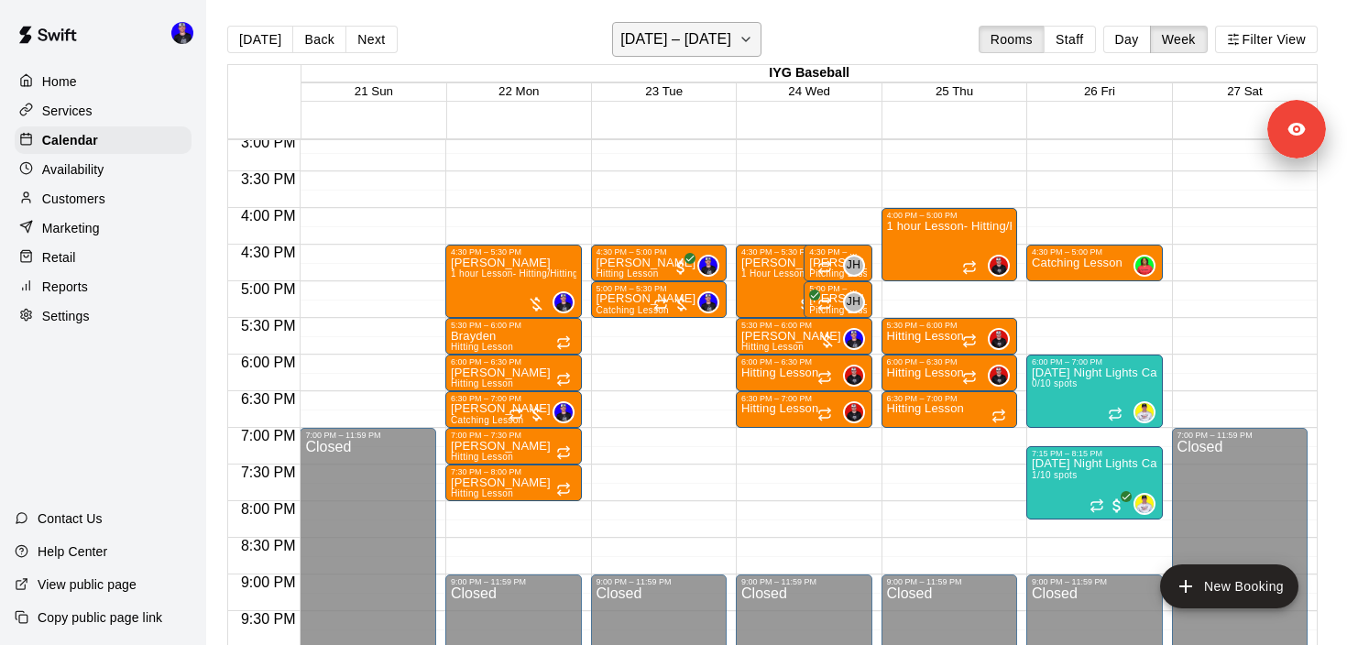
click at [711, 45] on h6 "September 21 – 27" at bounding box center [675, 40] width 111 height 26
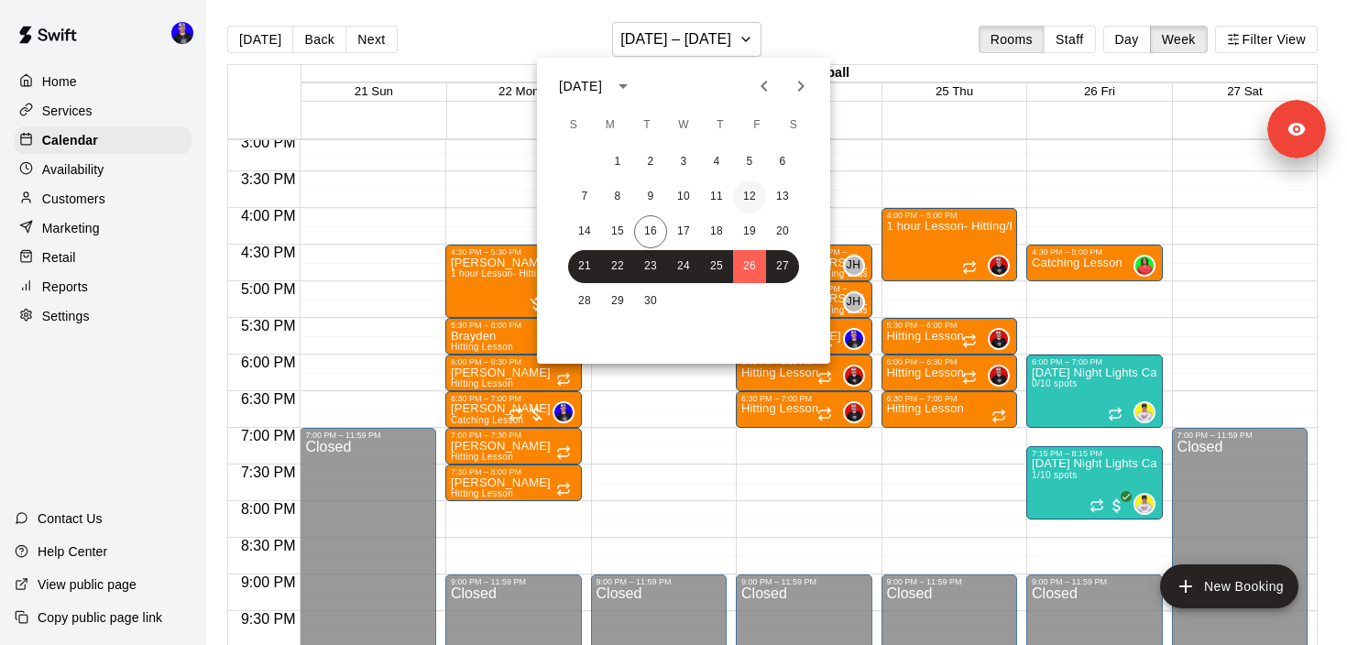
click at [759, 193] on button "12" at bounding box center [749, 196] width 33 height 33
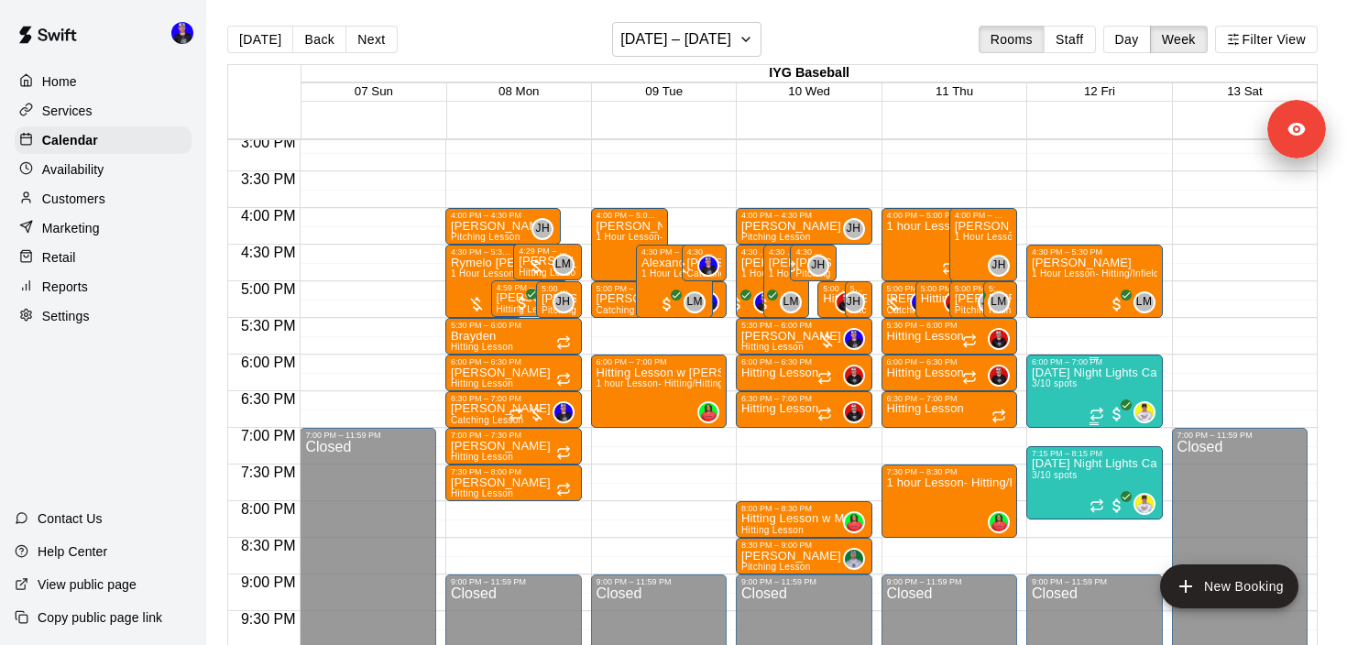
click at [1065, 386] on span "3/10 spots" at bounding box center [1053, 383] width 45 height 10
click at [1042, 442] on img "edit" at bounding box center [1050, 441] width 21 height 21
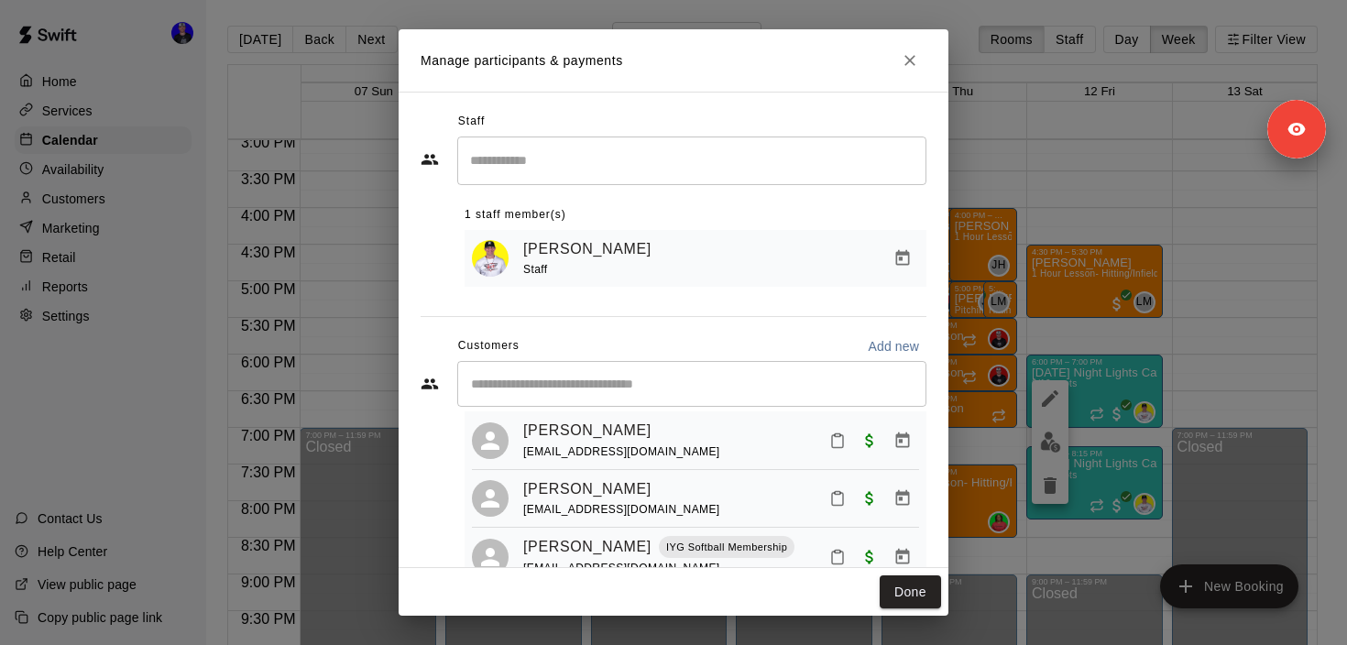
scroll to position [58, 0]
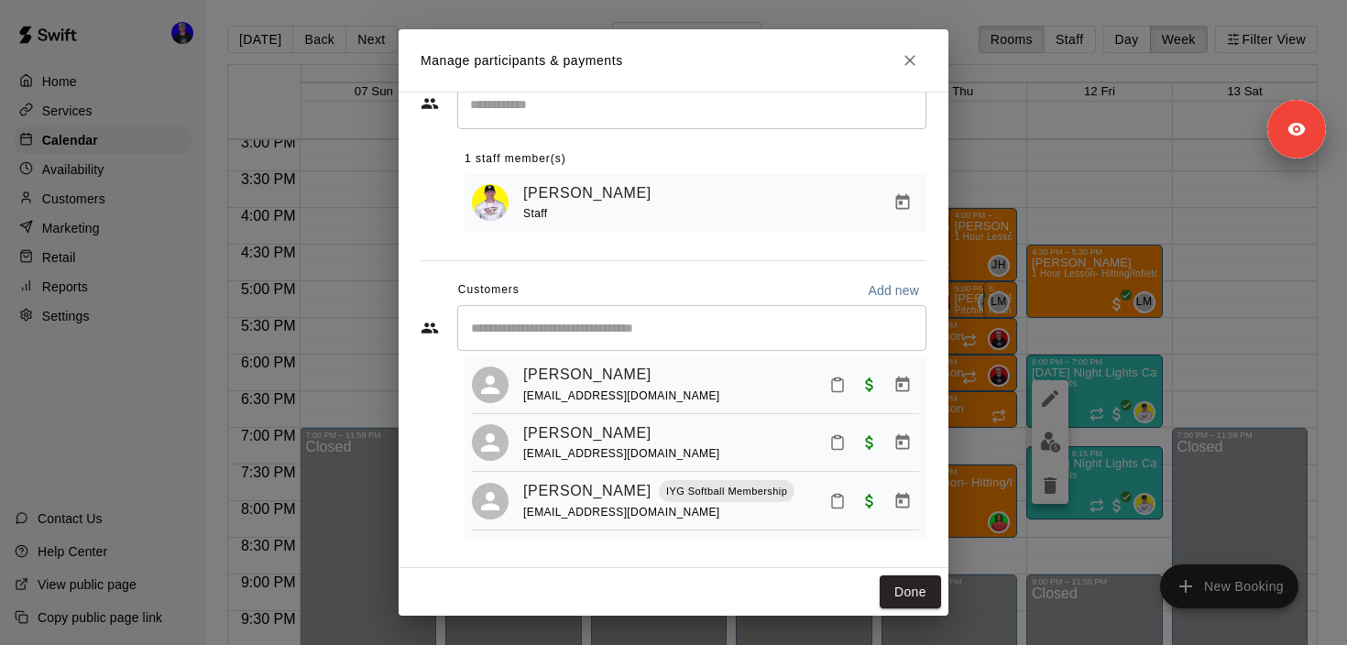
click at [1131, 208] on div "Manage participants & payments Staff ​ 1 staff member(s) Justin Richard Staff C…" at bounding box center [673, 322] width 1347 height 645
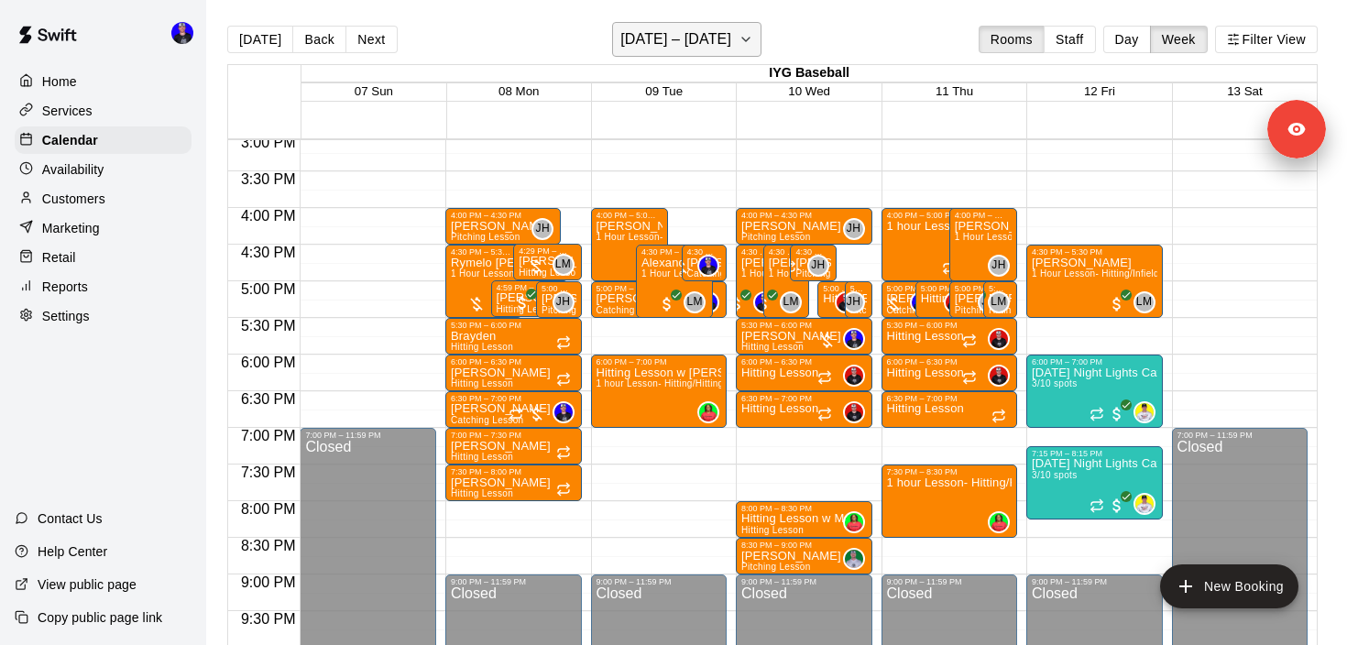
click at [693, 38] on h6 "September 07 – 13" at bounding box center [675, 40] width 111 height 26
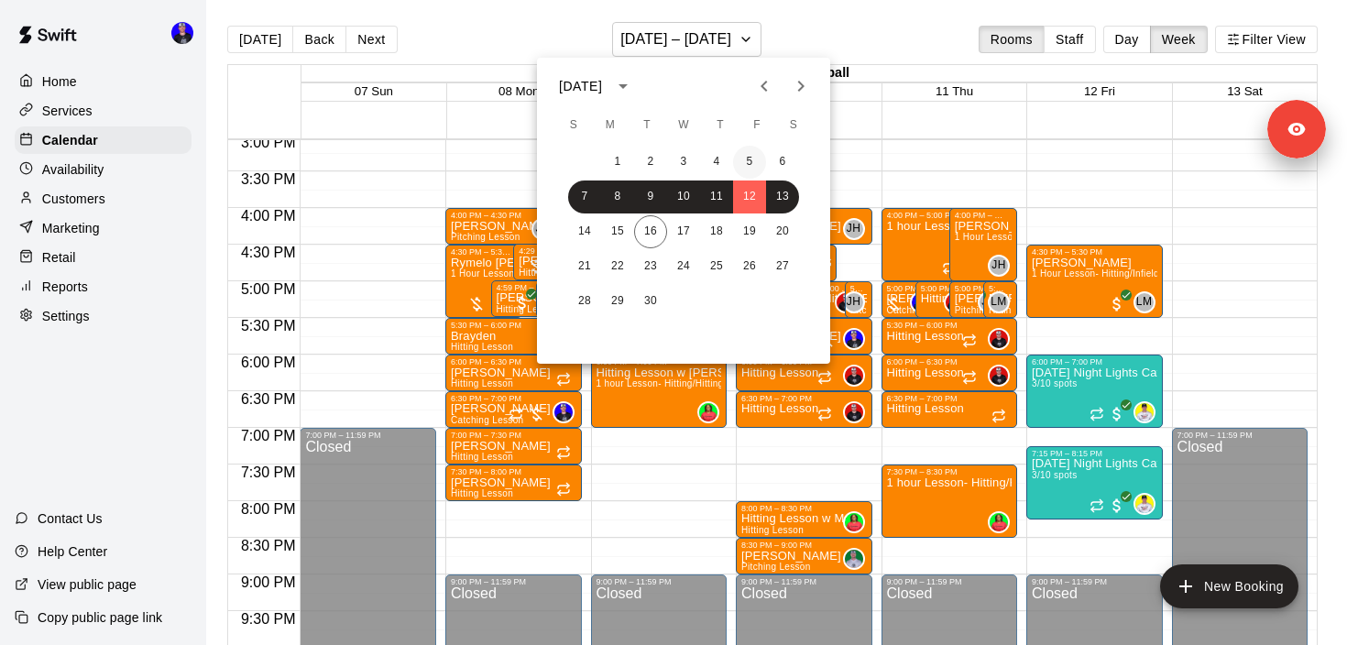
click at [754, 158] on button "5" at bounding box center [749, 162] width 33 height 33
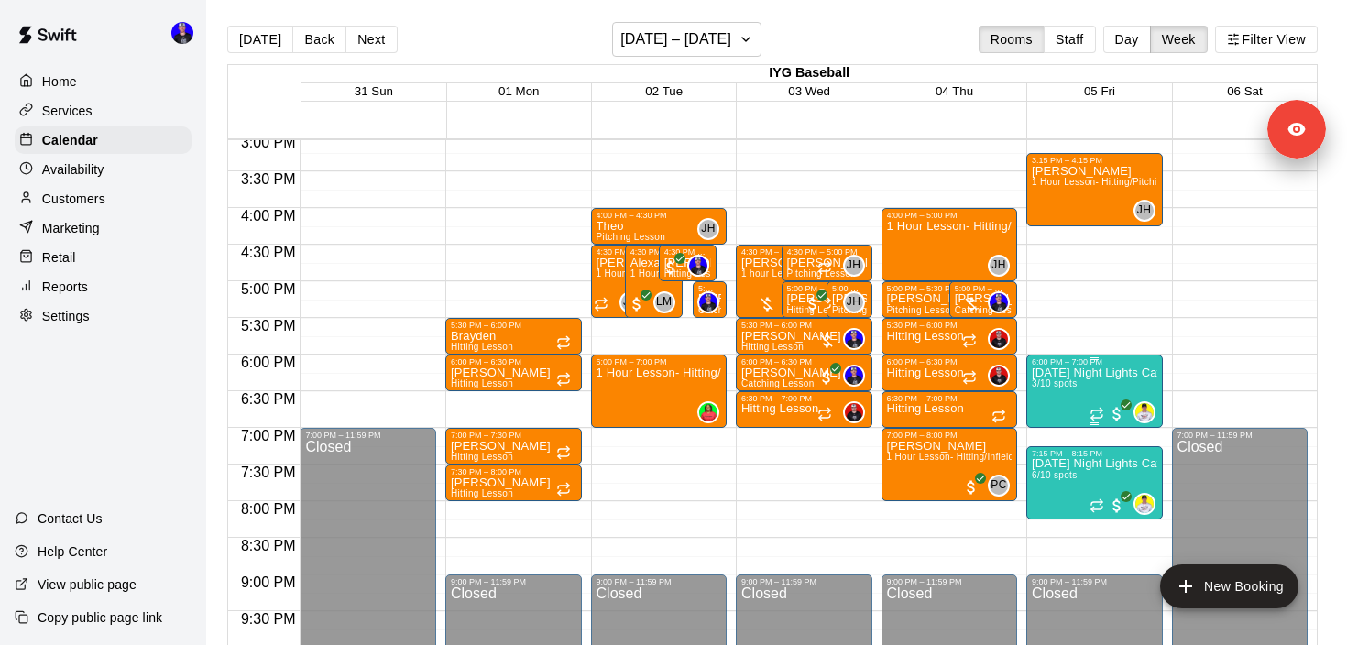
click at [1074, 383] on span "3/10 spots" at bounding box center [1053, 383] width 45 height 10
click at [1049, 442] on img "edit" at bounding box center [1050, 441] width 21 height 21
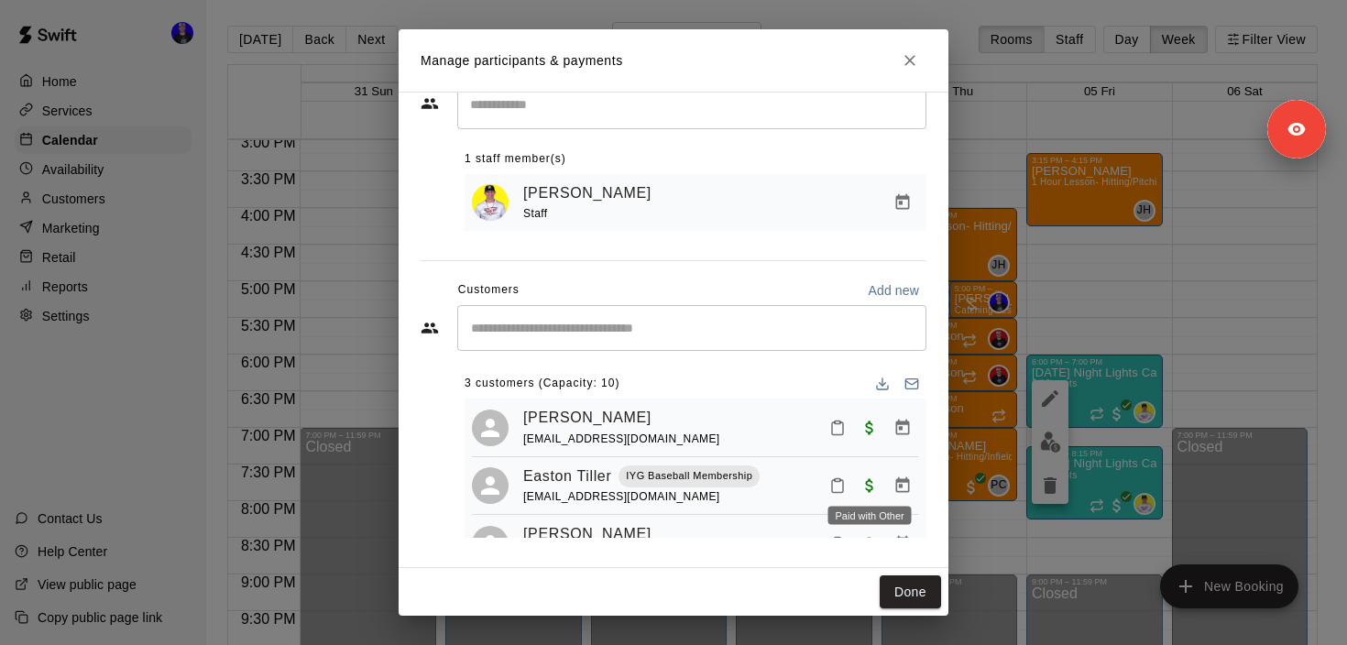
scroll to position [45, 0]
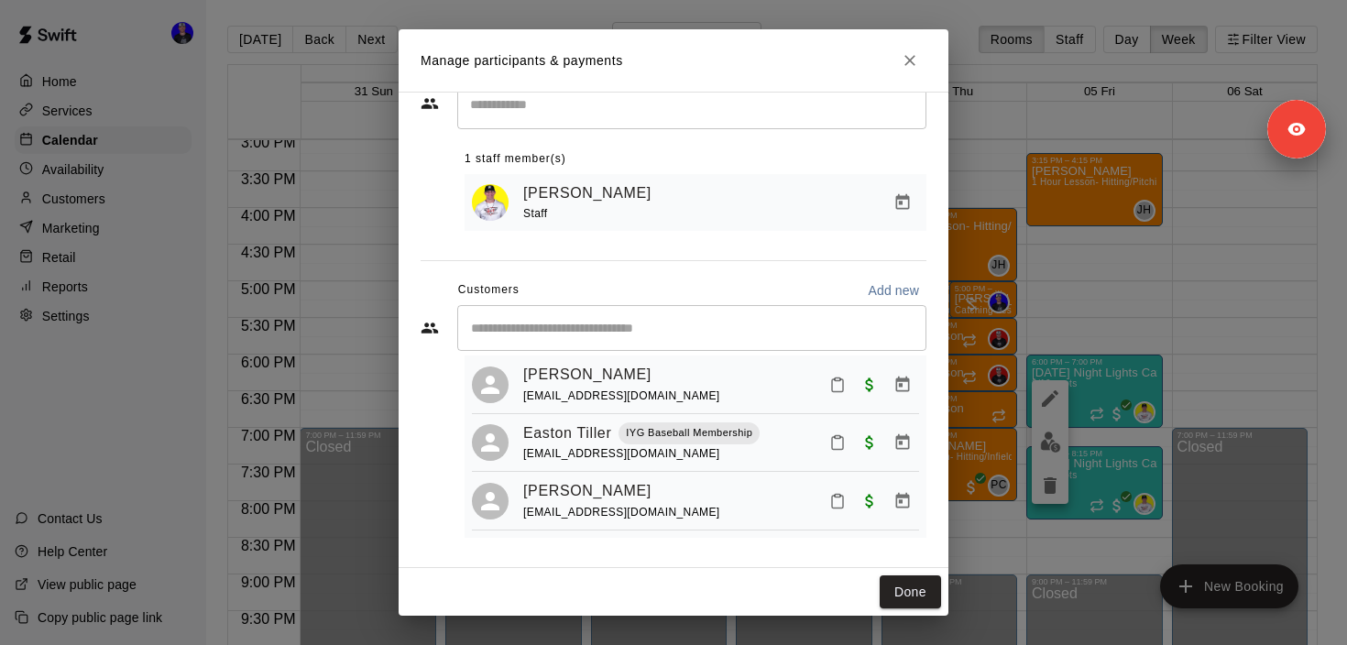
click at [1009, 262] on div "Manage participants & payments Staff ​ 1 staff member(s) Justin Richard Staff C…" at bounding box center [673, 322] width 1347 height 645
